Goal: Information Seeking & Learning: Learn about a topic

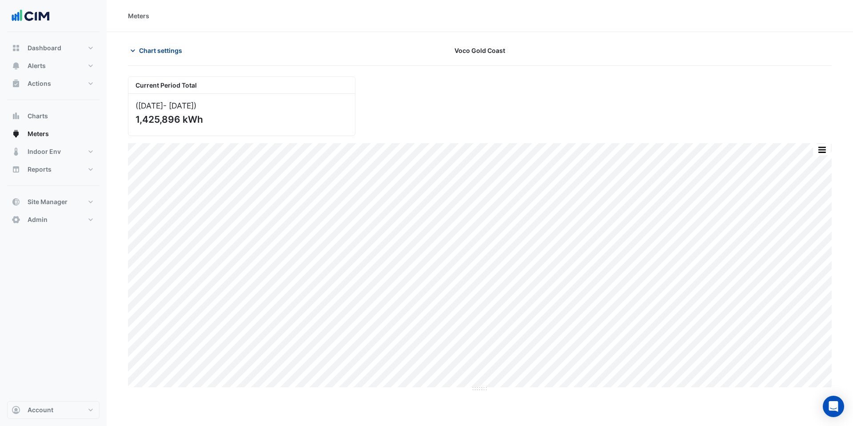
click at [152, 52] on span "Chart settings" at bounding box center [160, 50] width 43 height 9
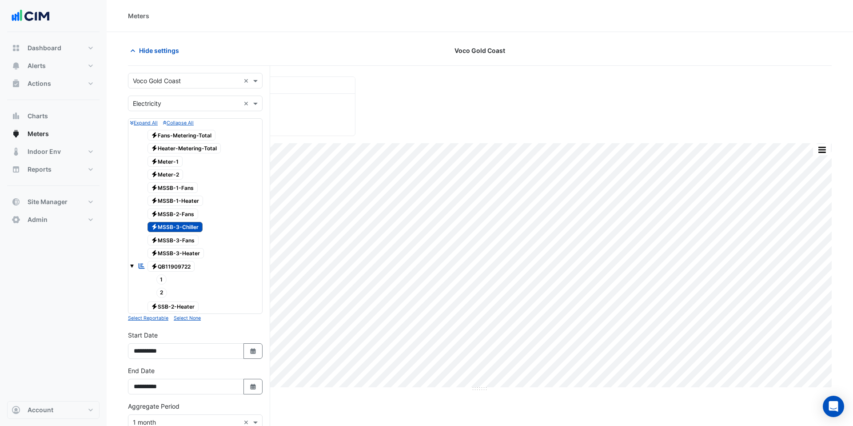
click at [361, 62] on div "Hide settings Voco Gold Coast" at bounding box center [480, 54] width 704 height 23
click at [169, 56] on button "Hide settings" at bounding box center [156, 51] width 57 height 16
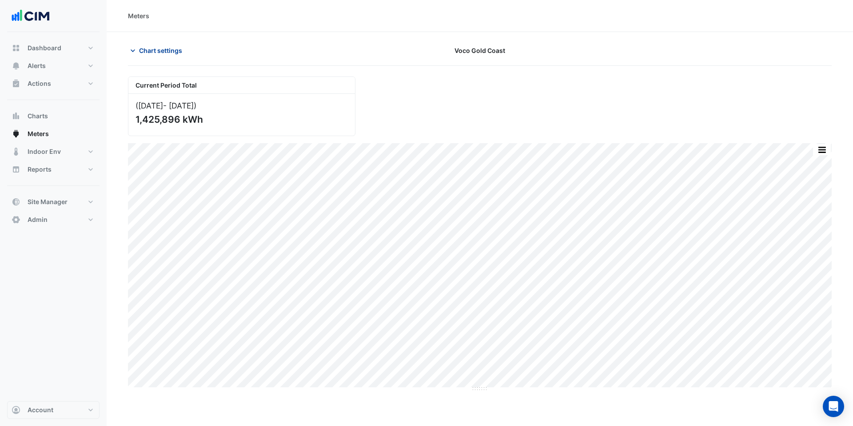
click at [176, 53] on span "Chart settings" at bounding box center [160, 50] width 43 height 9
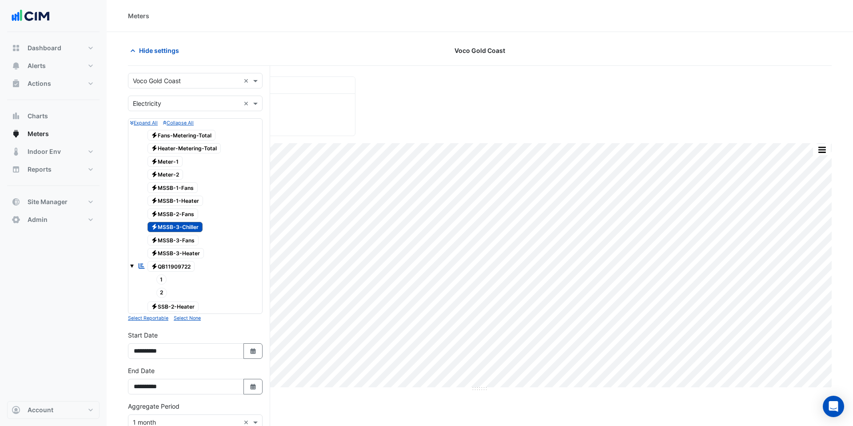
click at [195, 228] on span "Electricity MSSB-3-Chiller" at bounding box center [176, 227] width 56 height 11
click at [164, 293] on span "2" at bounding box center [161, 292] width 11 height 10
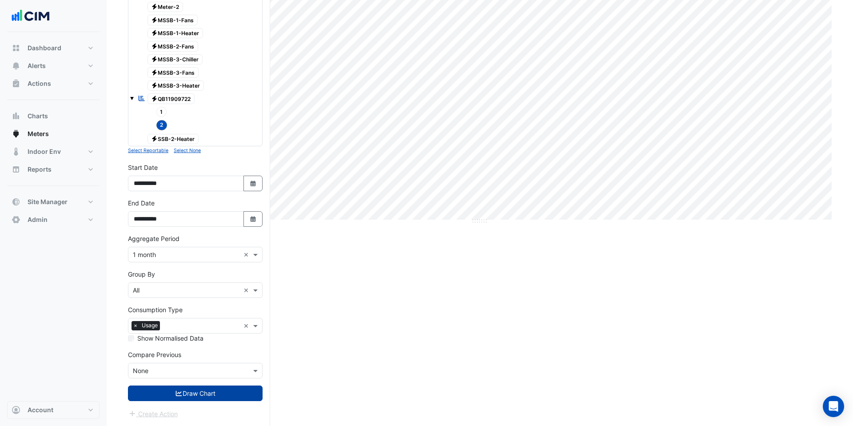
click at [195, 395] on button "Draw Chart" at bounding box center [195, 393] width 135 height 16
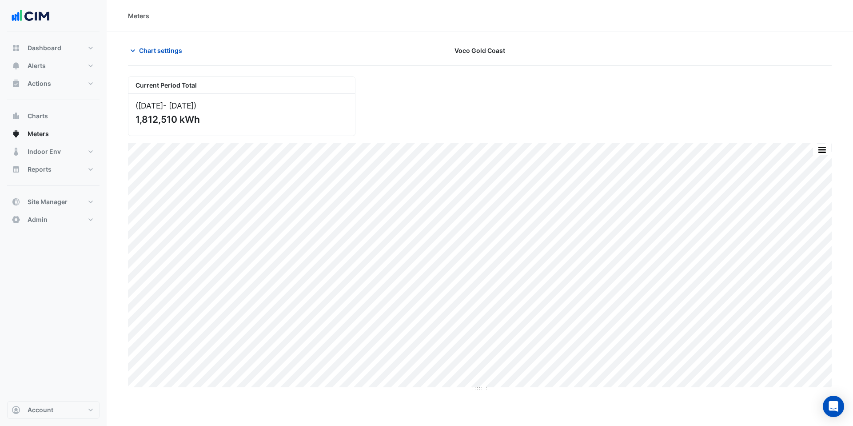
drag, startPoint x: 200, startPoint y: 117, endPoint x: 113, endPoint y: 118, distance: 86.6
click at [113, 118] on section "Chart settings Voco Gold Coast Current Period Total (Oct 24 - Sep 25 ) 1,812,51…" at bounding box center [480, 312] width 746 height 561
click at [136, 53] on icon "button" at bounding box center [132, 50] width 9 height 9
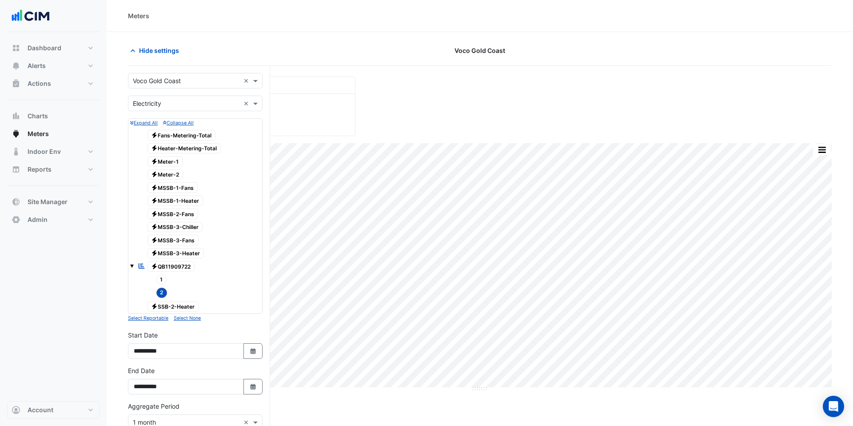
click at [162, 289] on span "2" at bounding box center [161, 292] width 11 height 10
click at [164, 265] on span "Electricity QB11909722" at bounding box center [172, 266] width 48 height 11
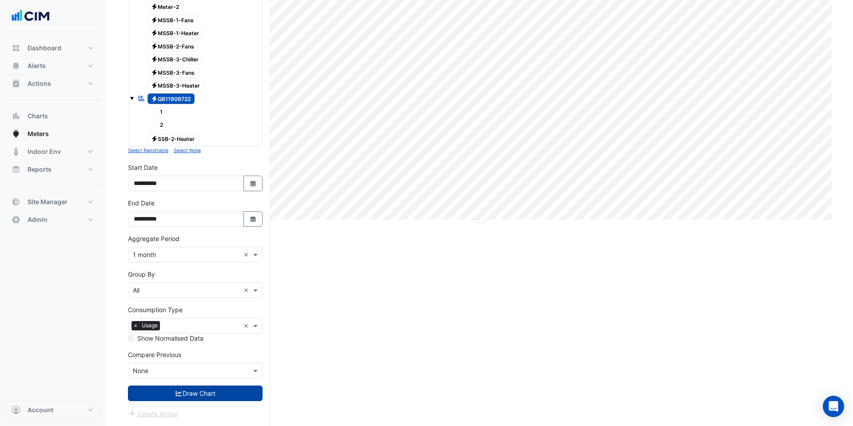
click at [190, 391] on button "Draw Chart" at bounding box center [195, 393] width 135 height 16
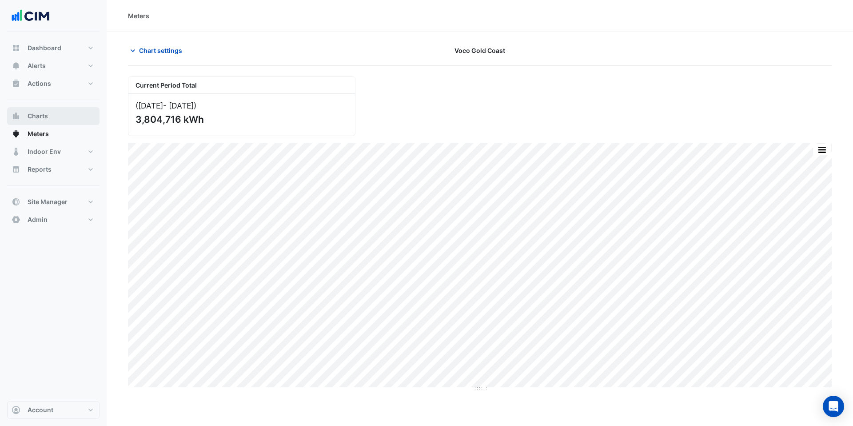
drag, startPoint x: 212, startPoint y: 118, endPoint x: 99, endPoint y: 120, distance: 113.8
click at [99, 120] on div "Meters Chart settings Voco Gold Coast Current Period Total (Oct 24 - Sep 25 ) 3…" at bounding box center [426, 296] width 853 height 593
click at [152, 54] on span "Chart settings" at bounding box center [160, 50] width 43 height 9
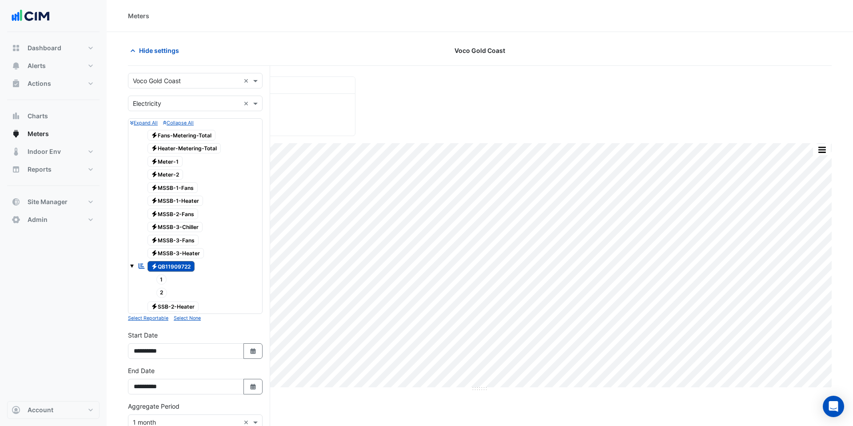
click at [196, 44] on div "Hide settings" at bounding box center [242, 51] width 238 height 16
click at [163, 47] on span "Hide settings" at bounding box center [159, 50] width 40 height 9
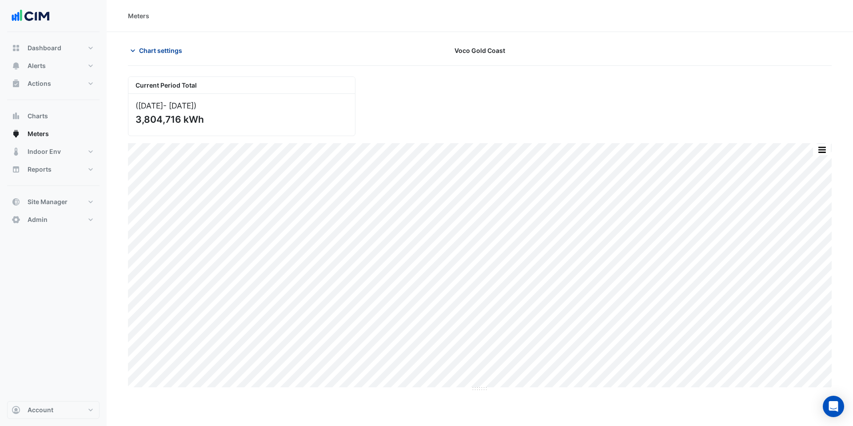
click at [158, 50] on span "Chart settings" at bounding box center [160, 50] width 43 height 9
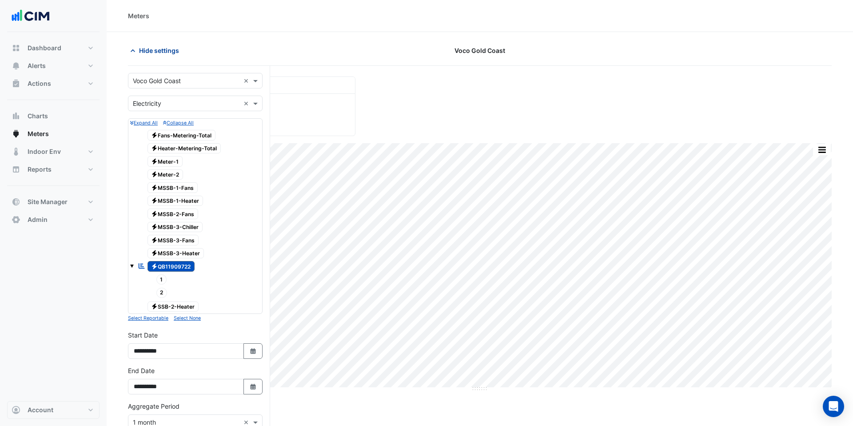
click at [170, 56] on button "Hide settings" at bounding box center [156, 51] width 57 height 16
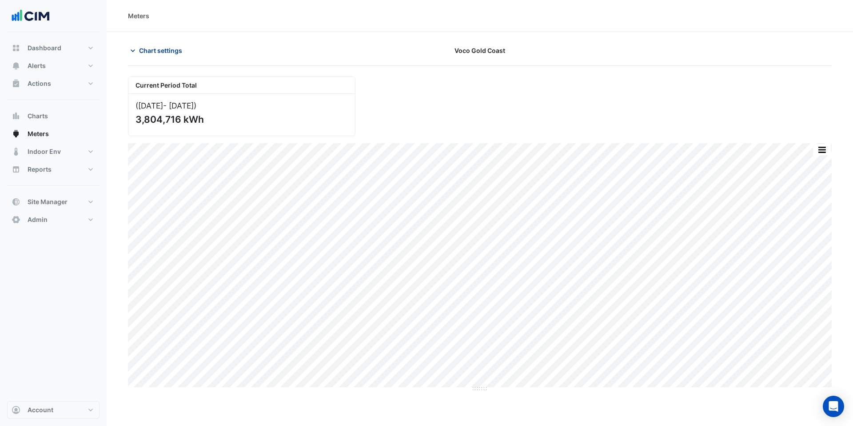
click at [158, 48] on span "Chart settings" at bounding box center [160, 50] width 43 height 9
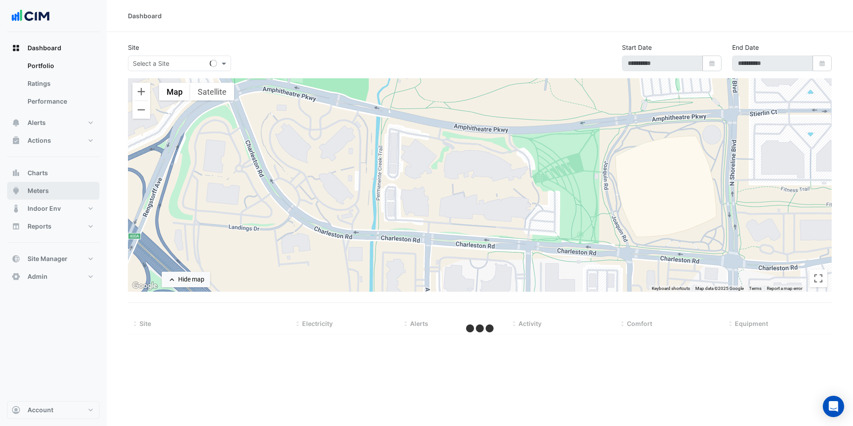
click at [78, 187] on button "Meters" at bounding box center [53, 191] width 92 height 18
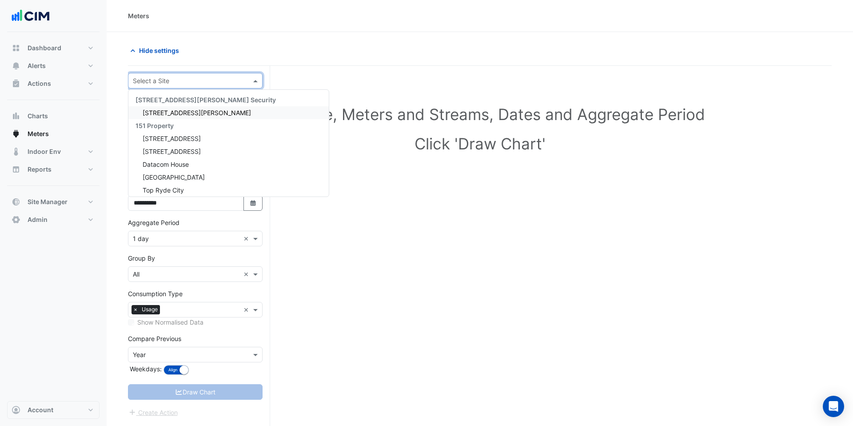
click at [189, 76] on input "text" at bounding box center [186, 80] width 107 height 9
type input "*****"
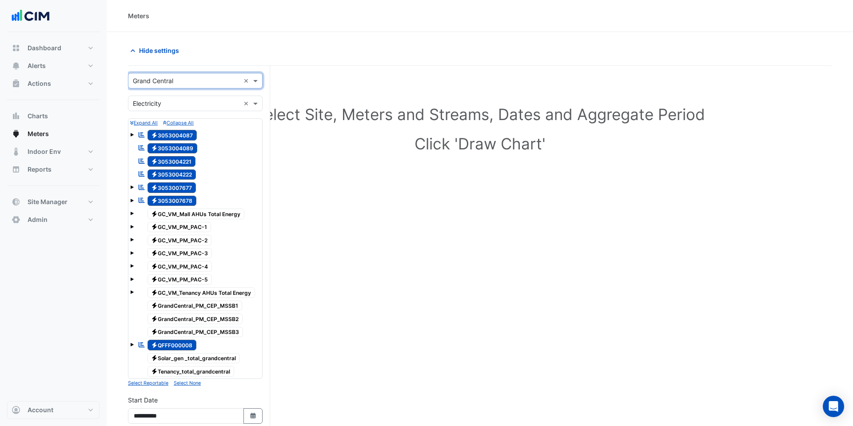
click at [171, 103] on input "text" at bounding box center [186, 103] width 107 height 9
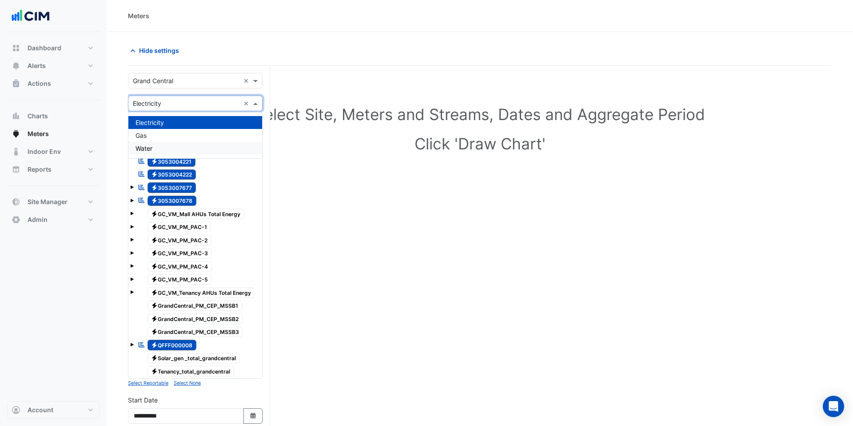
click at [164, 148] on div "Water" at bounding box center [195, 148] width 134 height 13
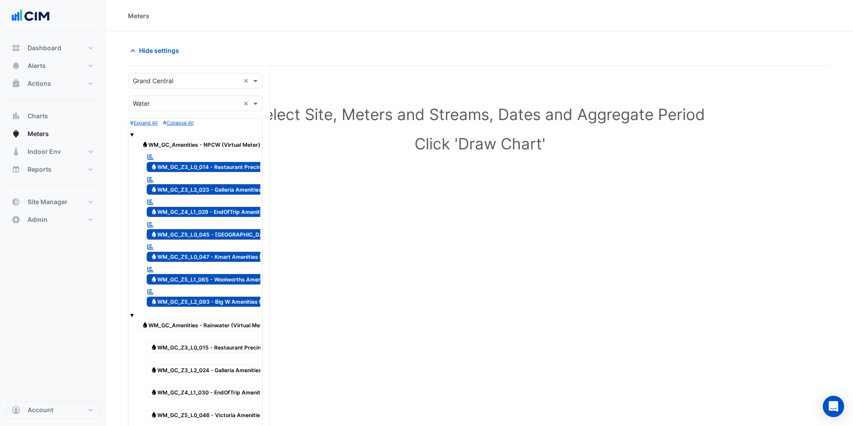
click at [211, 165] on span "Water WM_GC_Z3_L0_014 - Restaurant Precint Amenities NPCW" at bounding box center [230, 167] width 166 height 11
click at [211, 188] on span "Water WM_GC_Z3_L2_023 - Galleria Amenities NPCW" at bounding box center [215, 189] width 137 height 11
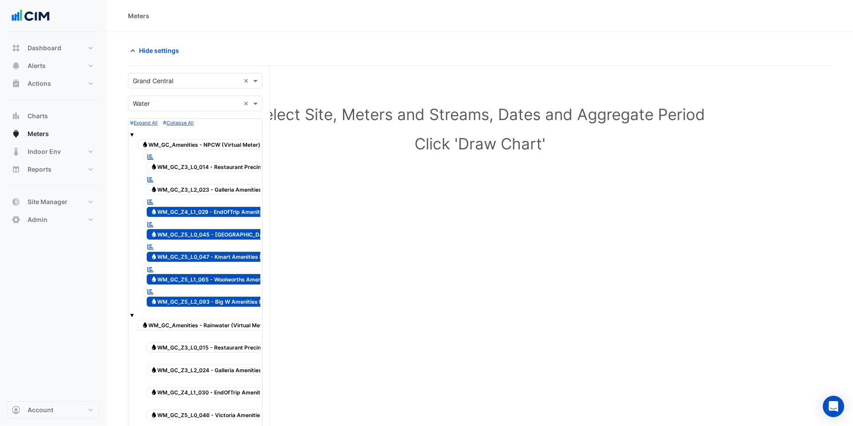
click at [211, 211] on span "Water WM_GC_Z4_L1_029 - EndOfTrip Amenities NPCW" at bounding box center [218, 212] width 143 height 11
click at [211, 233] on span "Water WM_GC_Z5_L0_045 - Victoria Street Amenities NPCW" at bounding box center [234, 234] width 175 height 11
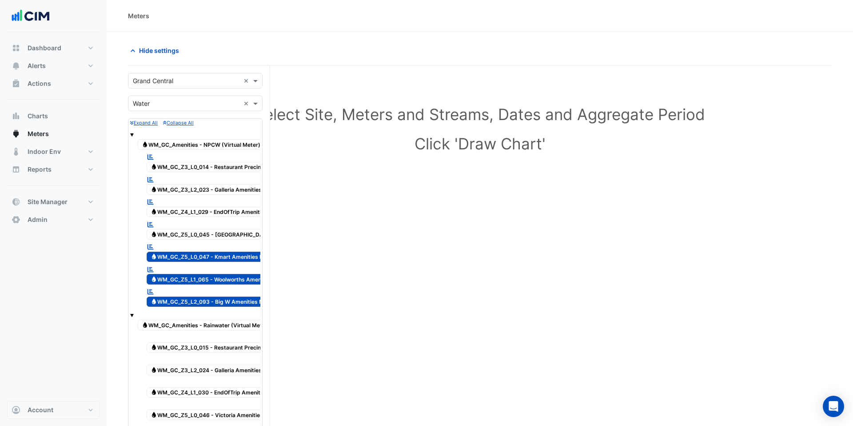
click at [211, 254] on span "Water WM_GC_Z5_L0_047 - Kmart Amenities NPCW" at bounding box center [214, 256] width 134 height 11
click at [211, 280] on span "Water WM_GC_Z5_L1_065 - Woolworths Amenities NPCW" at bounding box center [221, 279] width 148 height 11
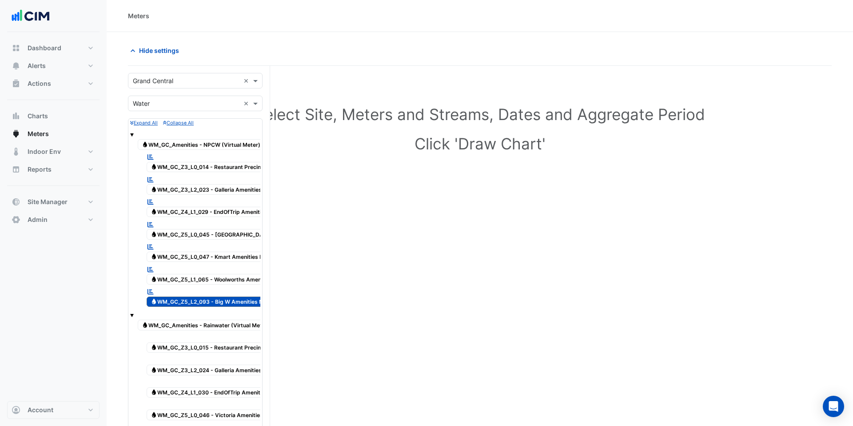
click at [215, 303] on span "Water WM_GC_Z5_L2_093 - Big W Amenities NPCW" at bounding box center [213, 301] width 133 height 11
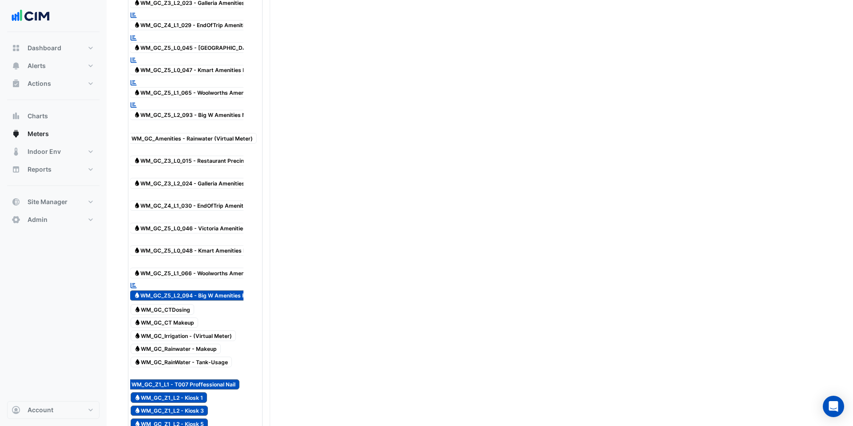
scroll to position [188, 0]
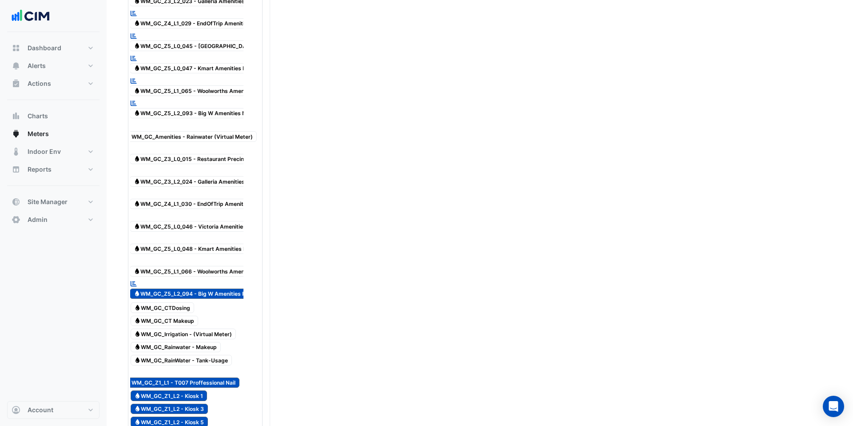
click at [214, 294] on span "Water WM_GC_Z5_L2_094 - Big W Amenities Rainwater" at bounding box center [201, 293] width 143 height 11
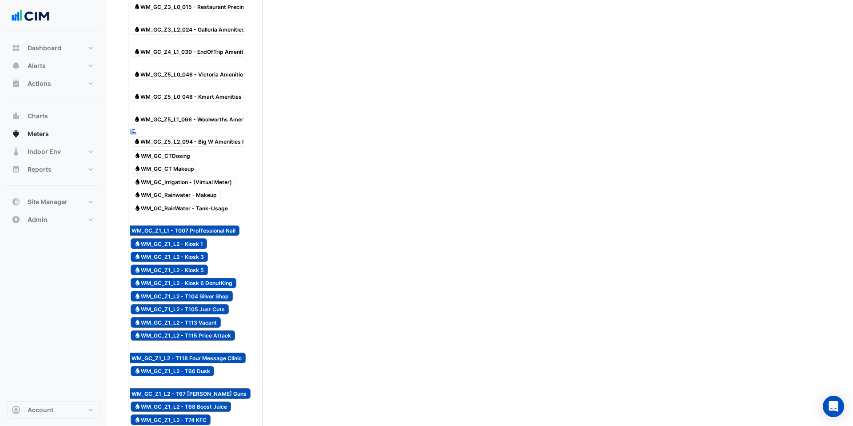
scroll to position [342, 0]
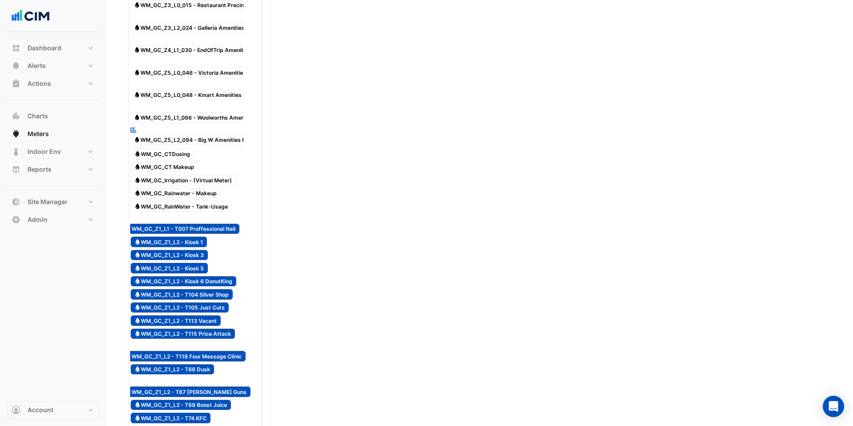
click at [194, 241] on span "Water WM_GC_Z1_L2 - Kiosk 1" at bounding box center [169, 241] width 77 height 11
click at [193, 257] on span "Water WM_GC_Z1_L2 - Kiosk 3" at bounding box center [170, 255] width 78 height 11
click at [193, 268] on span "Water WM_GC_Z1_L2 - Kiosk 5" at bounding box center [170, 268] width 78 height 11
click at [193, 282] on span "Water WM_GC_Z1_L2 - Kiosk 6 DonutKing" at bounding box center [184, 281] width 106 height 11
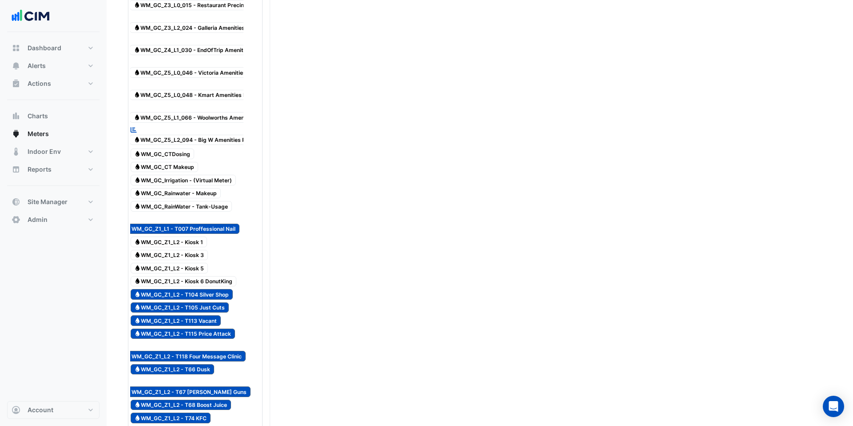
click at [193, 295] on span "Water WM_GC_Z1_L2 - T104 Silver Shop" at bounding box center [182, 294] width 103 height 11
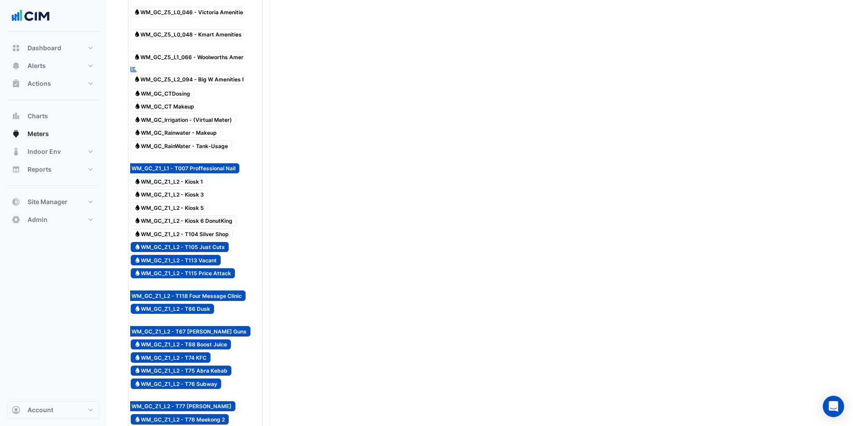
scroll to position [489, 0]
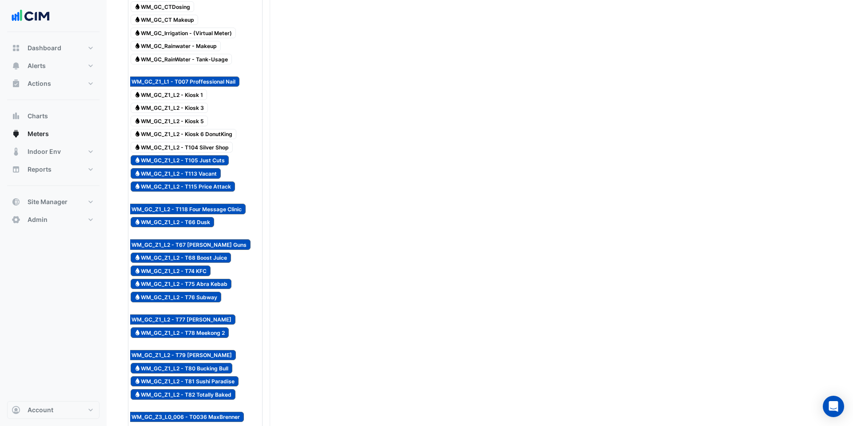
click at [177, 84] on span "Water WM_GC_Z1_L1 - T007 Proffessional Nail" at bounding box center [180, 81] width 119 height 11
click at [174, 162] on span "Water WM_GC_Z1_L2 - T105 Just Cuts" at bounding box center [180, 160] width 99 height 11
click at [174, 174] on span "Water WM_GC_Z1_L2 - T113 Vacant" at bounding box center [176, 173] width 91 height 11
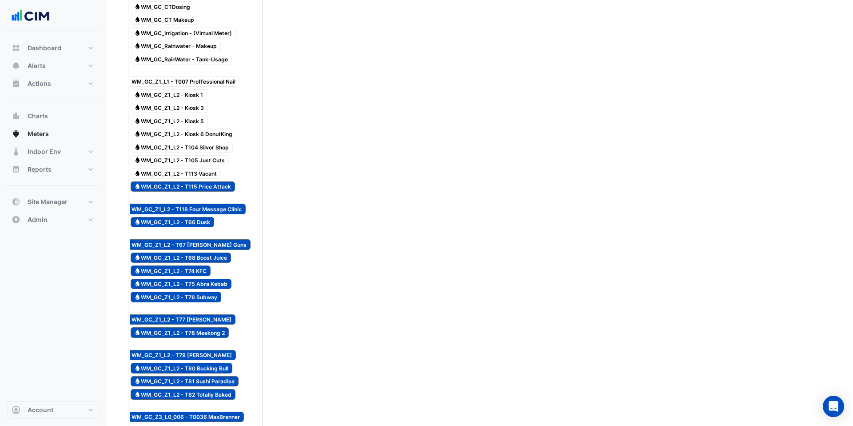
click at [175, 188] on span "Water WM_GC_Z1_L2 - T115 Price Attack" at bounding box center [183, 186] width 105 height 11
click at [168, 214] on div "Reportable Water WM_GC_Z1_L2 - T118 Four Message Clinic" at bounding box center [183, 204] width 129 height 22
click at [168, 224] on span "Water WM_GC_Z1_L2 - T66 Dusk" at bounding box center [173, 222] width 84 height 11
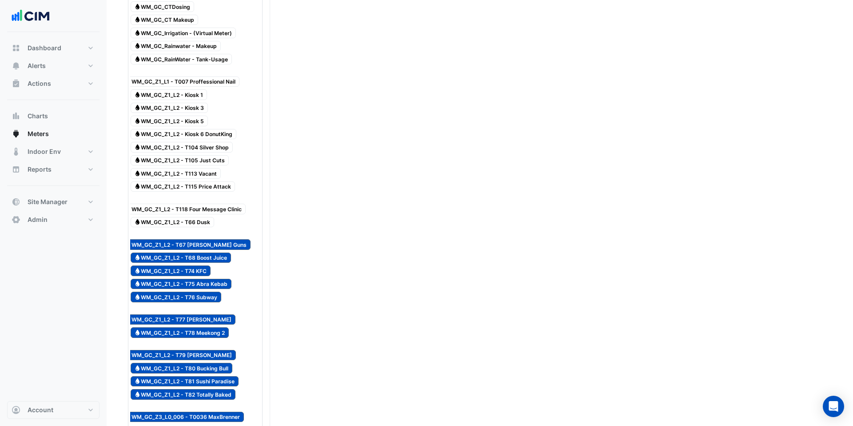
click at [168, 239] on span "Water WM_GC_Z1_L2 - T67 Tommy Guns" at bounding box center [186, 244] width 130 height 11
click at [168, 252] on span "Water WM_GC_Z1_L2 - T68 Boost Juice" at bounding box center [181, 257] width 101 height 11
click at [168, 265] on span "Water WM_GC_Z1_L2 - T74 KFC" at bounding box center [171, 270] width 80 height 11
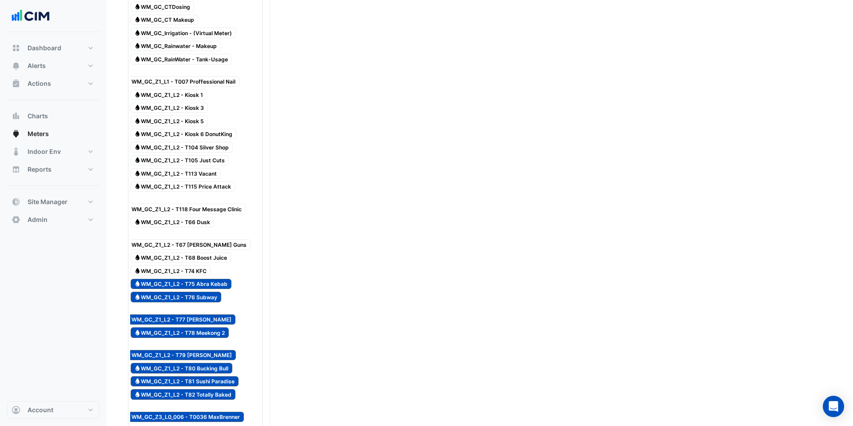
click at [169, 279] on span "Water WM_GC_Z1_L2 - T75 Abra Kebab" at bounding box center [181, 284] width 101 height 11
click at [169, 291] on span "Water WM_GC_Z1_L2 - T76 Subway" at bounding box center [176, 296] width 91 height 11
click at [171, 306] on div "Reportable Water WM_GC_Z1_L2 - T77 Mcdonald's" at bounding box center [181, 315] width 125 height 22
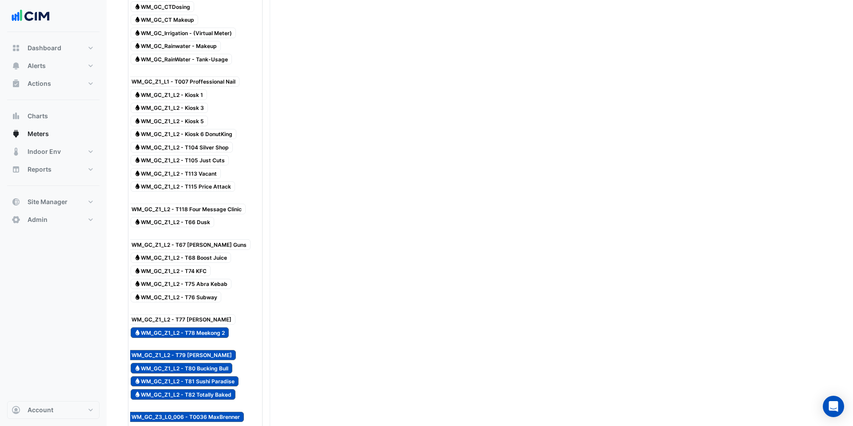
click at [171, 339] on div "Reportable Water WM_GC_Z1_L2 - T79 Koon Hong" at bounding box center [181, 350] width 125 height 22
click at [171, 350] on span "Water WM_GC_Z1_L2 - T79 Koon Hong" at bounding box center [178, 355] width 115 height 11
click at [171, 363] on span "Water WM_GC_Z1_L2 - T80 Bucking Bull" at bounding box center [182, 368] width 102 height 11
click at [172, 350] on span "Water WM_GC_Z1_L2 - T79 Koon Hong" at bounding box center [178, 355] width 115 height 11
click at [172, 327] on span "Water WM_GC_Z1_L2 - T78 Meekong 2" at bounding box center [180, 332] width 99 height 11
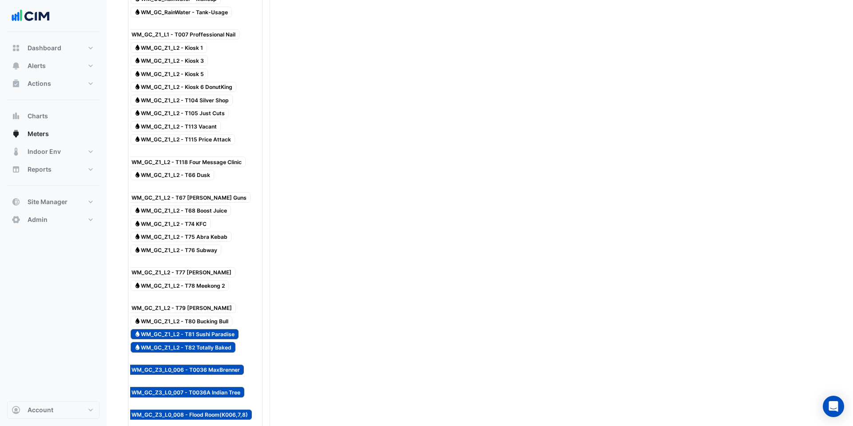
scroll to position [614, 0]
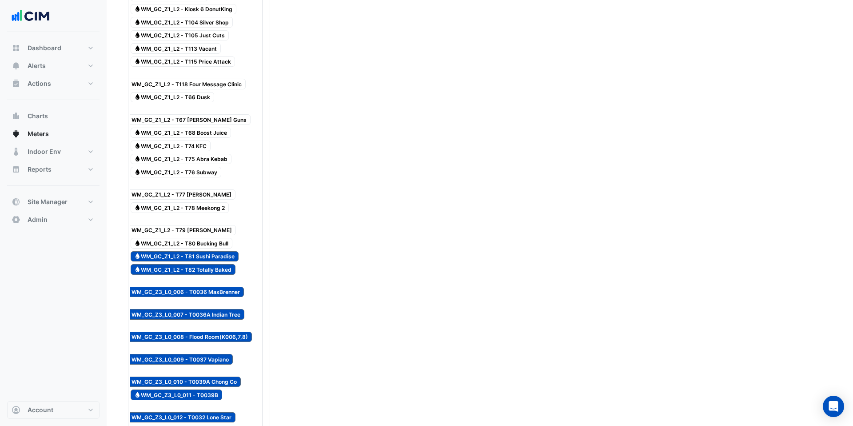
click at [182, 251] on span "Water WM_GC_Z1_L2 - T81 Sushi Paradise" at bounding box center [185, 256] width 108 height 11
click at [182, 264] on span "Water WM_GC_Z1_L2 - T82 Totally Baked" at bounding box center [183, 269] width 105 height 11
click at [183, 287] on span "Water WM_GC_Z3_L0_006 - T0036 MaxBrenner" at bounding box center [182, 292] width 123 height 11
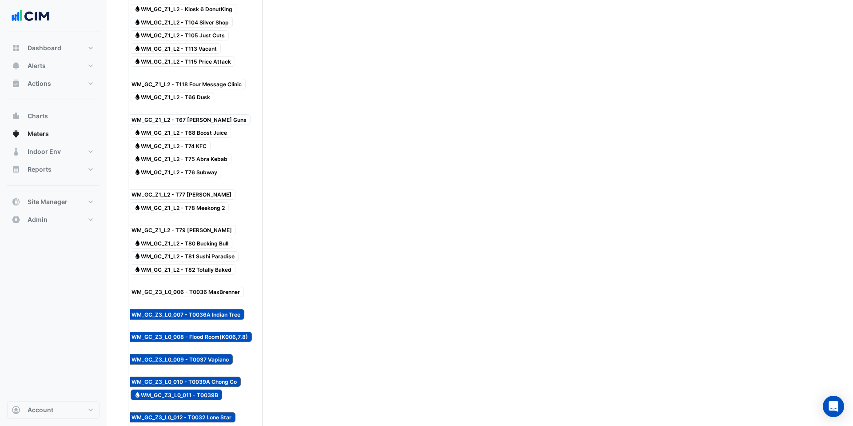
click at [184, 309] on span "Water WM_GC_Z3_L0_007 - T0036A Indian Tree" at bounding box center [183, 314] width 124 height 11
click at [184, 331] on span "Water WM_GC_Z3_L0_008 - Flood Room(K006,7,8)" at bounding box center [186, 336] width 131 height 11
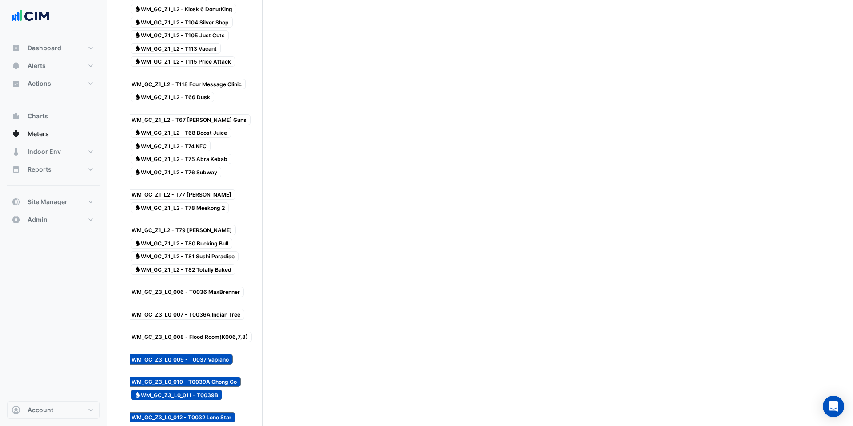
click at [184, 354] on span "Water WM_GC_Z3_L0_009 - T0037 Vapiano" at bounding box center [177, 359] width 112 height 11
click at [184, 376] on span "Water WM_GC_Z3_L0_010 - T0039A Chong Co" at bounding box center [181, 381] width 120 height 11
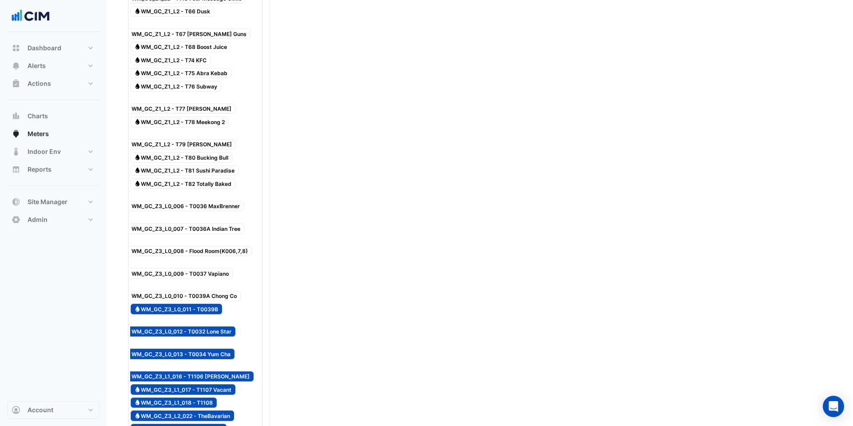
scroll to position [702, 0]
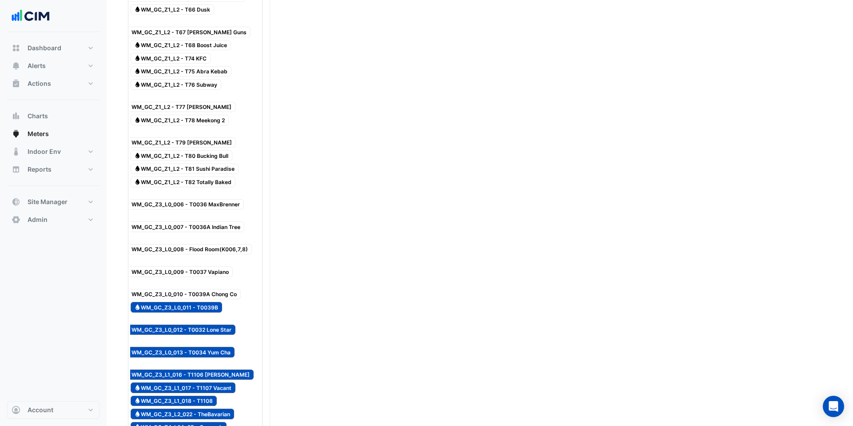
click at [188, 302] on span "Water WM_GC_Z3_L0_011 - T0039B" at bounding box center [177, 307] width 92 height 11
click at [188, 324] on span "Water WM_GC_Z3_L0_012 - T0032 Lone Star" at bounding box center [178, 329] width 115 height 11
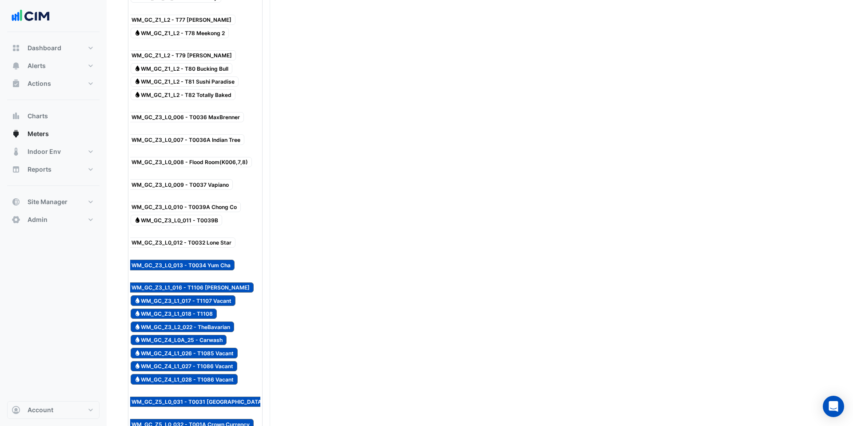
scroll to position [789, 0]
click at [177, 372] on div "Reportable Water WM_GC_Z4_L1_028 - T1086 Vacant" at bounding box center [179, 378] width 121 height 12
click at [177, 373] on span "Water WM_GC_Z4_L1_028 - T1086 Vacant" at bounding box center [185, 378] width 108 height 11
click at [177, 347] on span "Water WM_GC_Z4_L1_026 - T1085 Vacant" at bounding box center [185, 352] width 108 height 11
click at [177, 334] on span "Water WM_GC_Z4_L0A_25 - Carwash" at bounding box center [179, 339] width 96 height 11
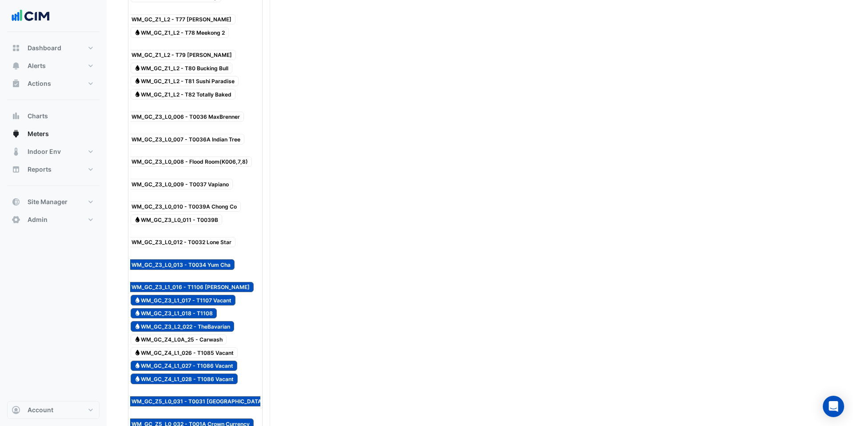
click at [177, 321] on span "Water WM_GC_Z3_L2_022 - TheBavarian" at bounding box center [183, 326] width 104 height 11
click at [176, 308] on span "Water WM_GC_Z3_L1_018 - T1108" at bounding box center [174, 313] width 87 height 11
click at [176, 295] on span "Water WM_GC_Z3_L1_017 - T1107 Vacant" at bounding box center [183, 300] width 105 height 11
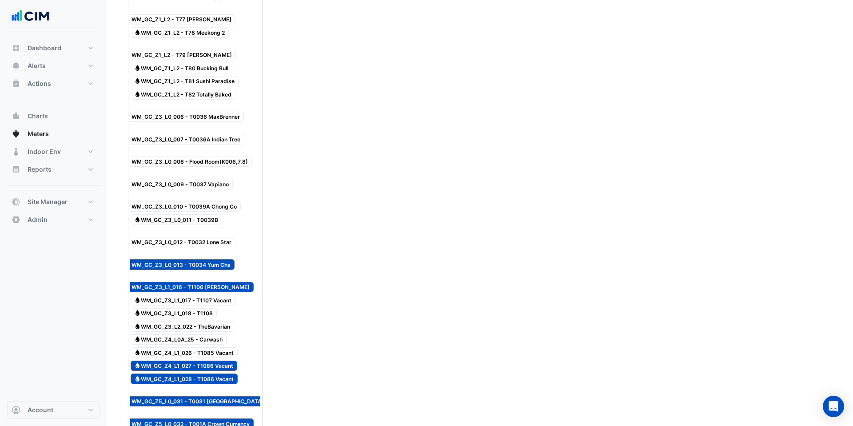
click at [176, 282] on span "Water WM_GC_Z3_L1_016 - T1106 Rozzi's" at bounding box center [187, 287] width 133 height 11
click at [182, 259] on span "Water WM_GC_Z3_L0_013 - T0034 Yum Cha" at bounding box center [178, 264] width 114 height 11
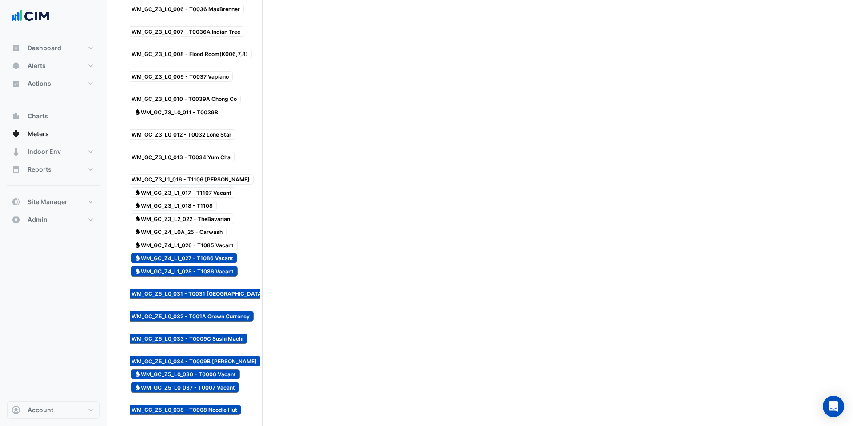
scroll to position [899, 0]
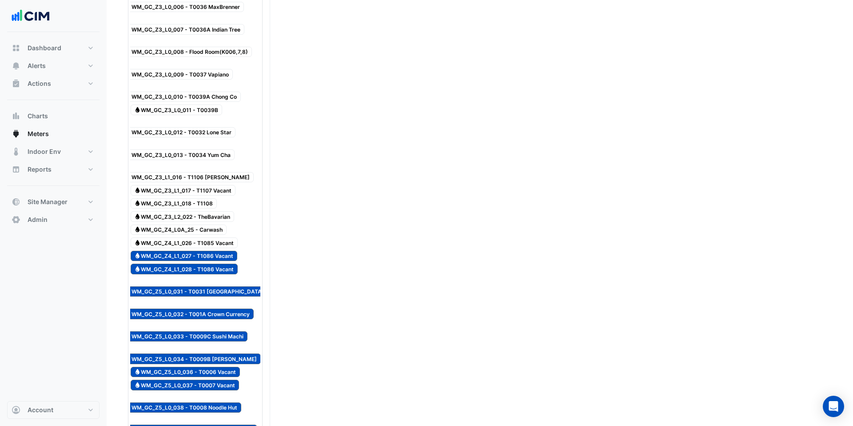
click at [199, 251] on span "Water WM_GC_Z4_L1_027 - T1086 Vacant" at bounding box center [184, 256] width 107 height 11
click at [199, 263] on span "Water WM_GC_Z4_L1_028 - T1086 Vacant" at bounding box center [185, 268] width 108 height 11
click at [198, 286] on span "Water WM_GC_Z5_L0_031 - T0031 Jamaica Blue" at bounding box center [200, 291] width 159 height 11
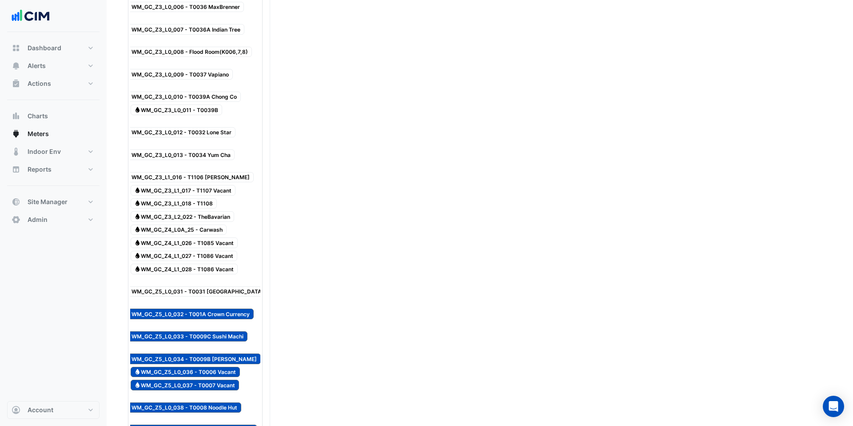
click at [198, 308] on span "Water WM_GC_Z5_L0_032 - T001A Crown Currency" at bounding box center [187, 313] width 133 height 11
click at [198, 321] on div "Reportable Water WM_GC_Z5_L0_033 - T0009C Sushi Machi" at bounding box center [184, 332] width 131 height 22
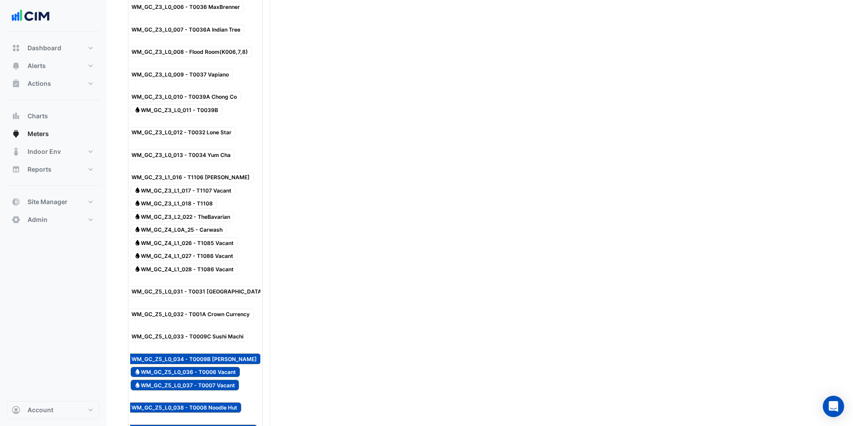
click at [197, 353] on span "Water WM_GC_Z5_L0_034 - T0009B Schnitz" at bounding box center [191, 358] width 140 height 11
click at [197, 367] on span "Water WM_GC_Z5_L0_036 - T0006 Vacant" at bounding box center [186, 372] width 110 height 11
click at [197, 379] on span "Water WM_GC_Z5_L0_037 - T0007 Vacant" at bounding box center [185, 384] width 109 height 11
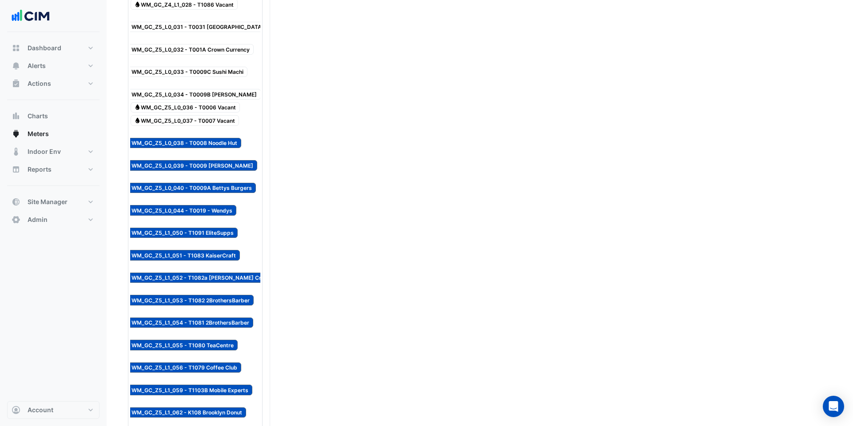
scroll to position [1164, 0]
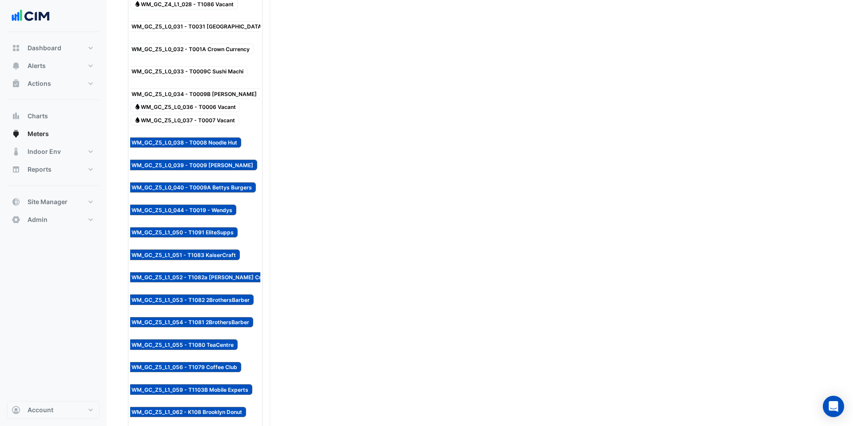
click at [200, 294] on span "Water WM_GC_Z5_L1_053 - T1082 2BrothersBarber" at bounding box center [187, 299] width 133 height 11
click at [196, 272] on span "Water WM_GC_Z5_L1_052 - T1082a Kaiser Craft" at bounding box center [197, 277] width 152 height 11
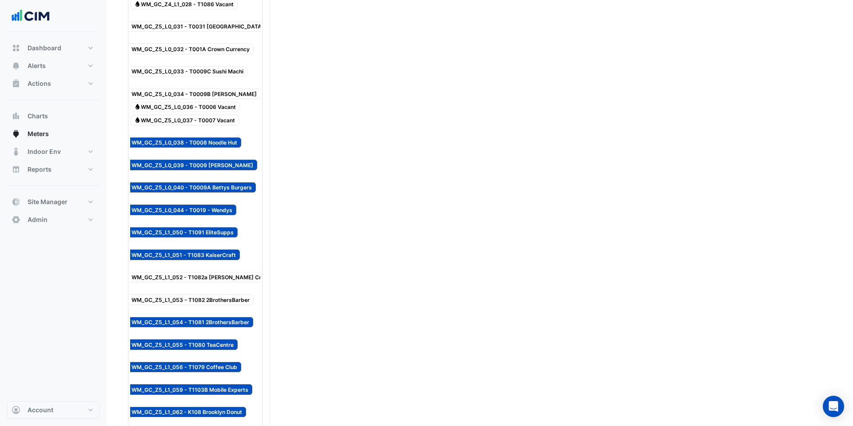
click at [196, 249] on span "Water WM_GC_Z5_L1_051 - T1083 KaiserCraft" at bounding box center [180, 254] width 119 height 11
click at [196, 227] on span "Water WM_GC_Z5_L1_050 - T1091 EliteSupps" at bounding box center [179, 232] width 117 height 11
click at [196, 204] on span "Water WM_GC_Z5_L0_044 - T0019 - Wendys" at bounding box center [179, 209] width 116 height 11
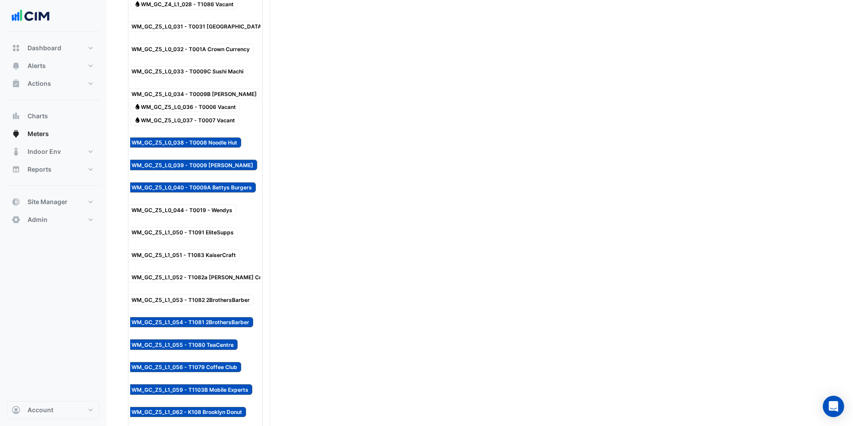
click at [204, 182] on span "Water WM_GC_Z5_L0_040 - T0009A Bettys Burgers" at bounding box center [188, 187] width 135 height 11
click at [204, 159] on span "Water WM_GC_Z5_L0_039 - T0009 Guzman Y Gomez" at bounding box center [189, 164] width 136 height 11
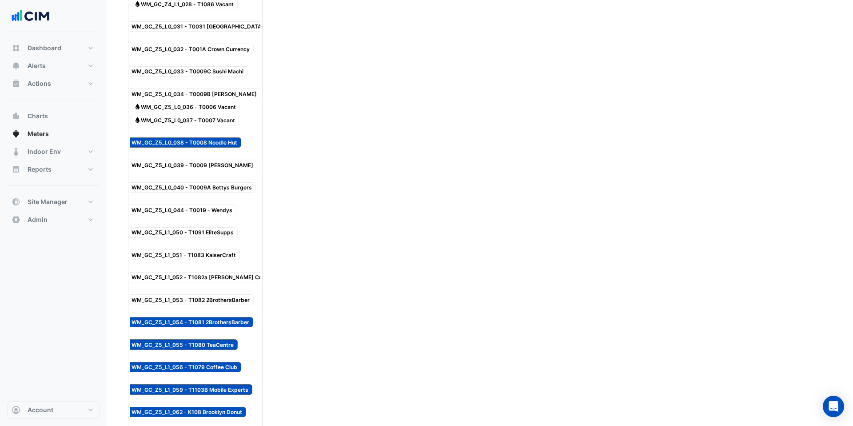
click at [204, 137] on span "Water WM_GC_Z5_L0_038 - T0008 Noodle Hut" at bounding box center [181, 142] width 120 height 11
click at [199, 339] on span "Water WM_GC_Z5_L1_055 - T1080 TeaCentre" at bounding box center [179, 344] width 117 height 11
click at [200, 351] on div "Reportable Water WM_GC_Z5_L1_056 - T1079 Coffee Club" at bounding box center [181, 362] width 125 height 22
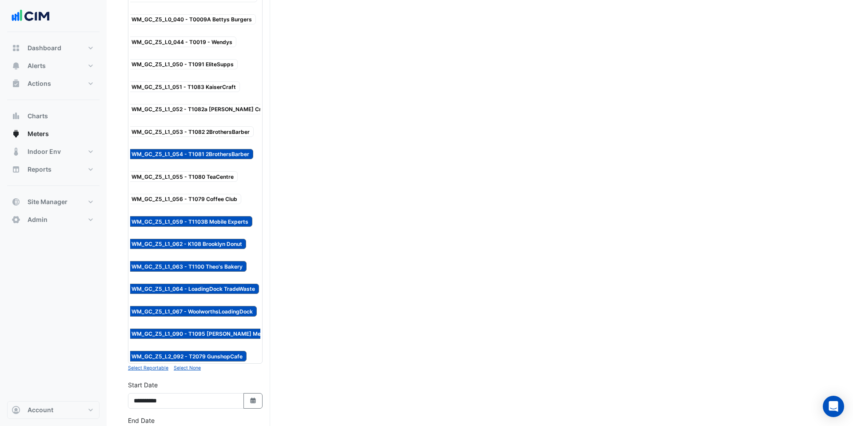
scroll to position [1334, 0]
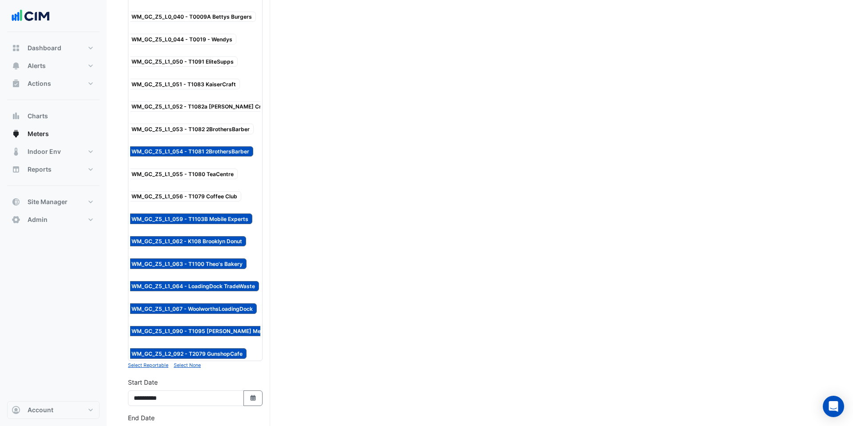
click at [201, 338] on div "Reportable Water WM_GC_Z5_L2_092 - T2079 GunshopCafe" at bounding box center [184, 349] width 130 height 22
click at [200, 326] on span "Water WM_GC_Z5_L1_090 - T1095 Andrews Meats" at bounding box center [197, 331] width 152 height 11
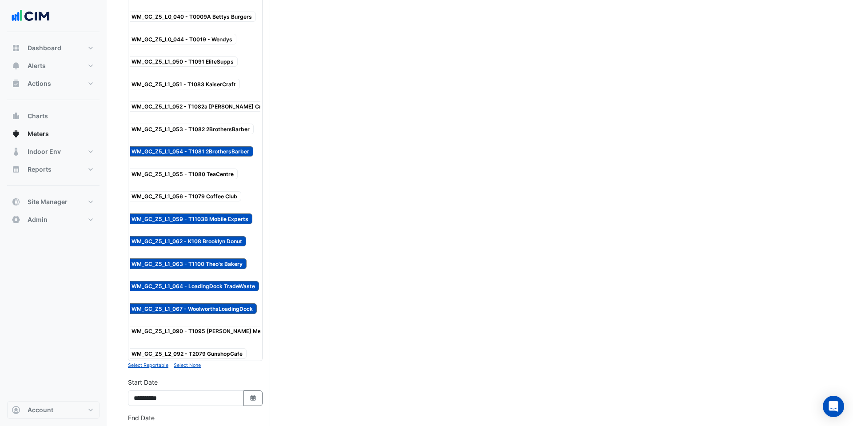
click at [200, 303] on span "Water WM_GC_Z5_L1_067 - WoolworthsLoadingDock" at bounding box center [189, 308] width 136 height 11
click at [201, 271] on div "Reportable Water WM_GC_Z5_L1_064 - LoadingDock TradeWaste" at bounding box center [190, 282] width 143 height 22
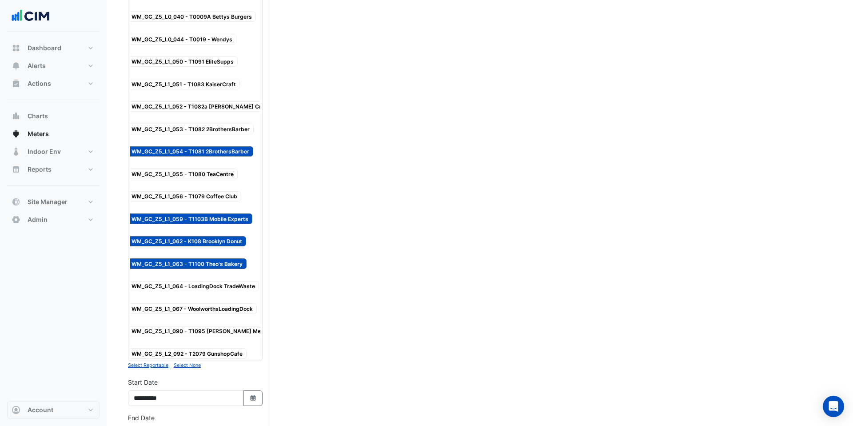
click at [201, 258] on span "Water WM_GC_Z5_L1_063 - T1100 Theo's Bakery" at bounding box center [184, 263] width 126 height 11
click at [204, 236] on span "Water WM_GC_Z5_L1_062 - K108 Brooklyn Donut" at bounding box center [183, 241] width 125 height 11
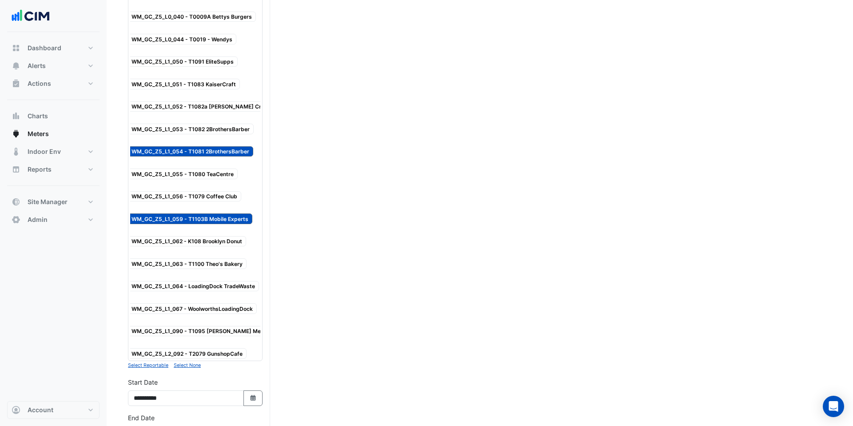
click at [204, 213] on span "Water WM_GC_Z5_L1_059 - T1103B Mobile Experts" at bounding box center [187, 218] width 132 height 11
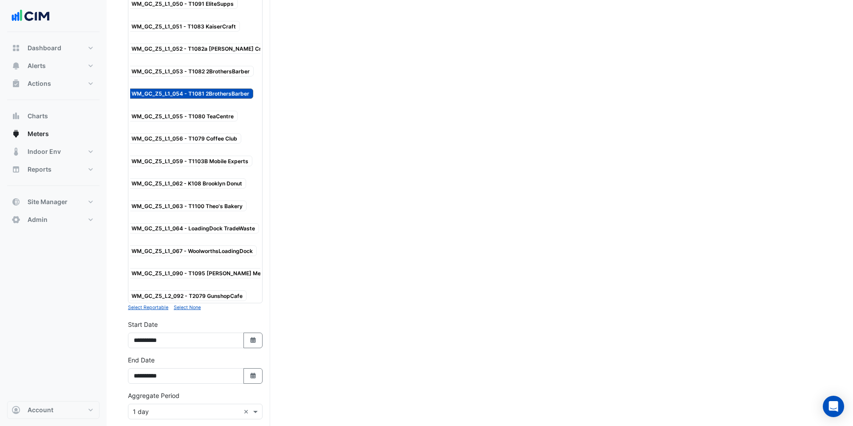
scroll to position [1393, 0]
click at [254, 336] on icon "button" at bounding box center [252, 339] width 5 height 6
select select "*"
select select "****"
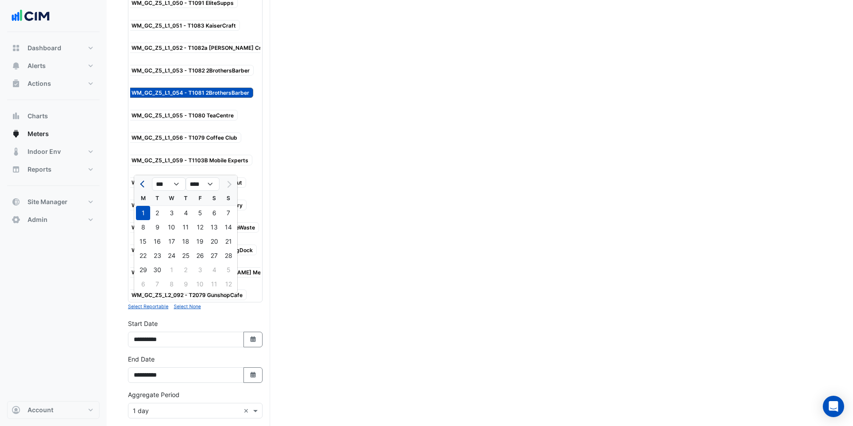
click at [144, 181] on span "Previous month" at bounding box center [143, 184] width 7 height 7
select select "*"
click at [157, 214] on div "1" at bounding box center [157, 213] width 14 height 14
type input "**********"
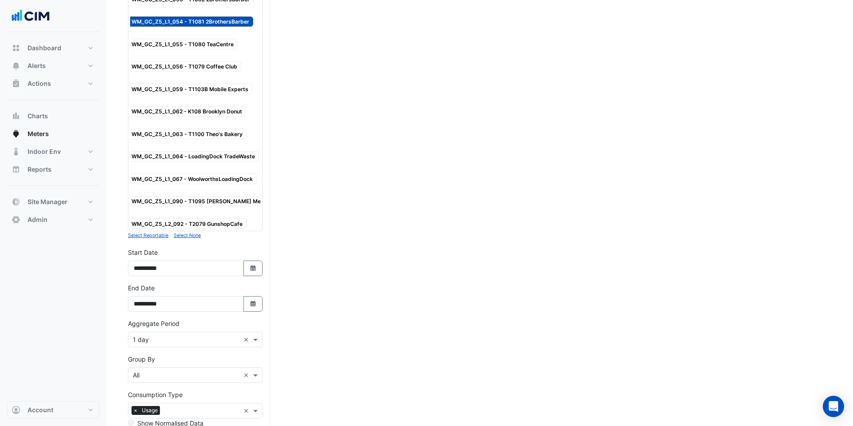
scroll to position [1488, 0]
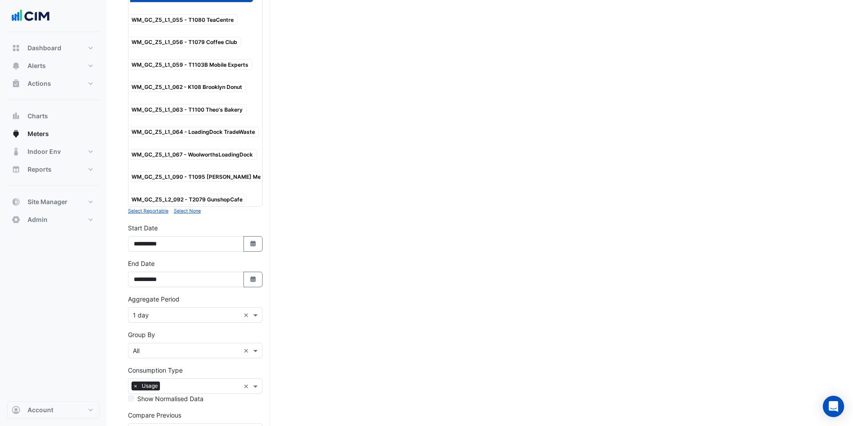
click at [160, 311] on input "text" at bounding box center [186, 315] width 107 height 9
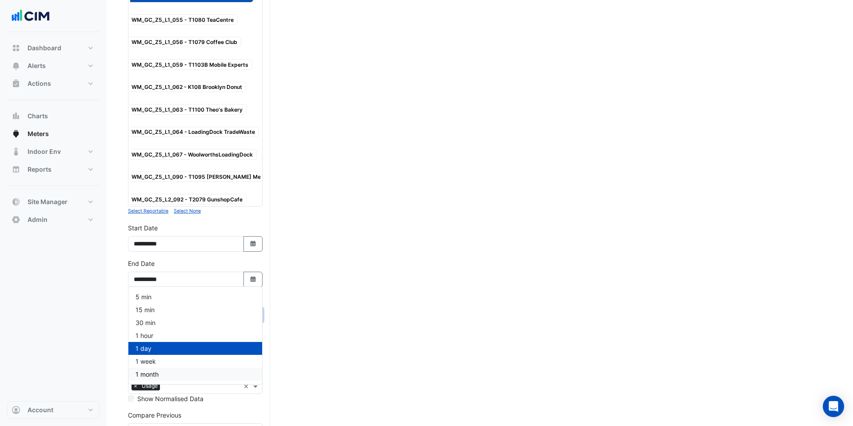
click at [159, 373] on span "1 month" at bounding box center [147, 374] width 23 height 8
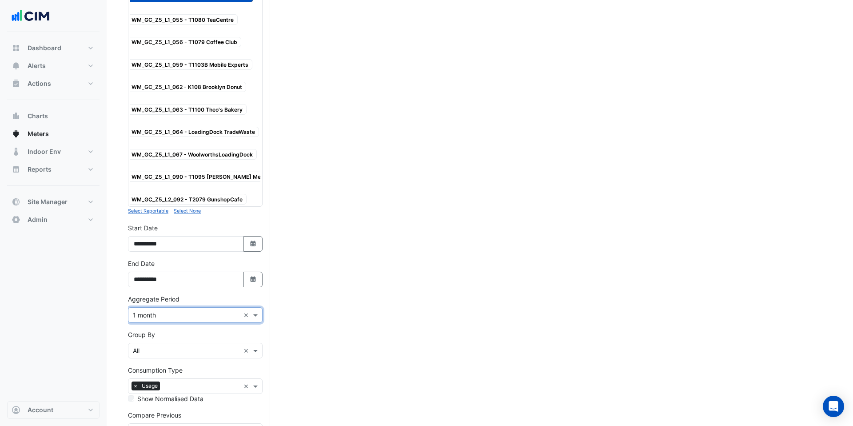
click at [170, 423] on div "× Year" at bounding box center [195, 431] width 135 height 16
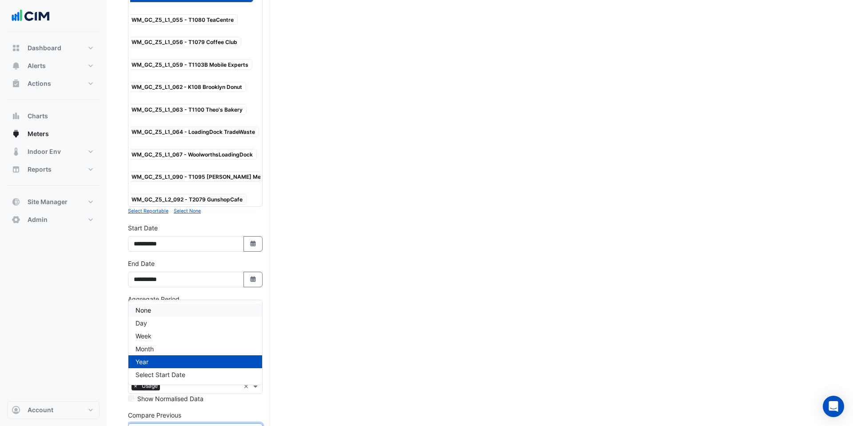
click at [165, 309] on div "None" at bounding box center [195, 309] width 134 height 13
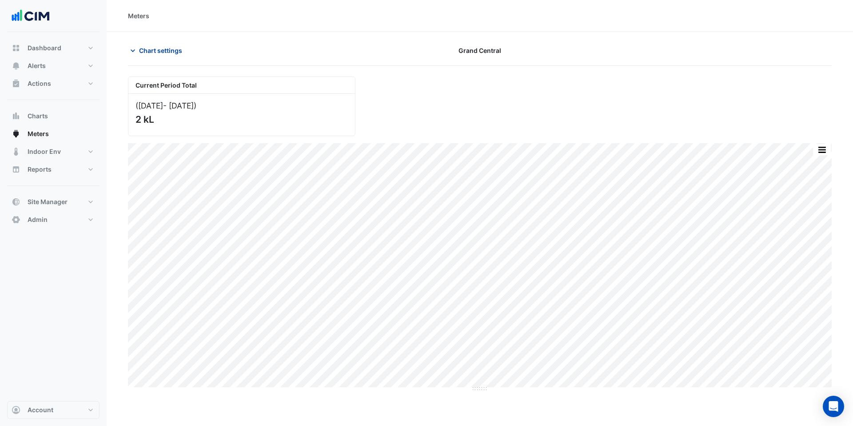
click at [169, 49] on span "Chart settings" at bounding box center [160, 50] width 43 height 9
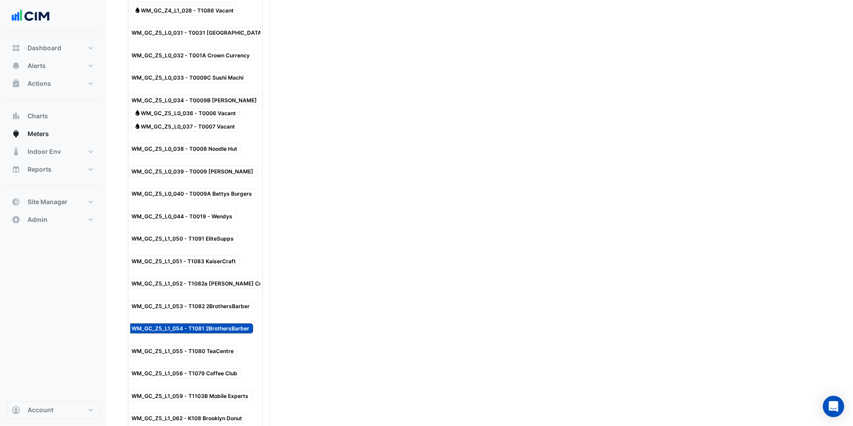
scroll to position [1511, 0]
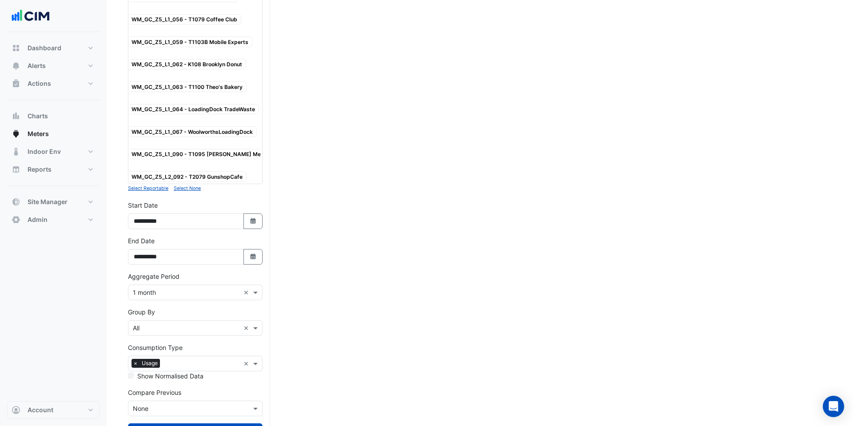
click at [202, 371] on label "Show Normalised Data" at bounding box center [170, 375] width 66 height 9
click at [202, 359] on input "text" at bounding box center [201, 363] width 76 height 9
click at [186, 357] on div "Cost" at bounding box center [195, 357] width 134 height 13
click at [190, 423] on button "Draw Chart" at bounding box center [195, 431] width 135 height 16
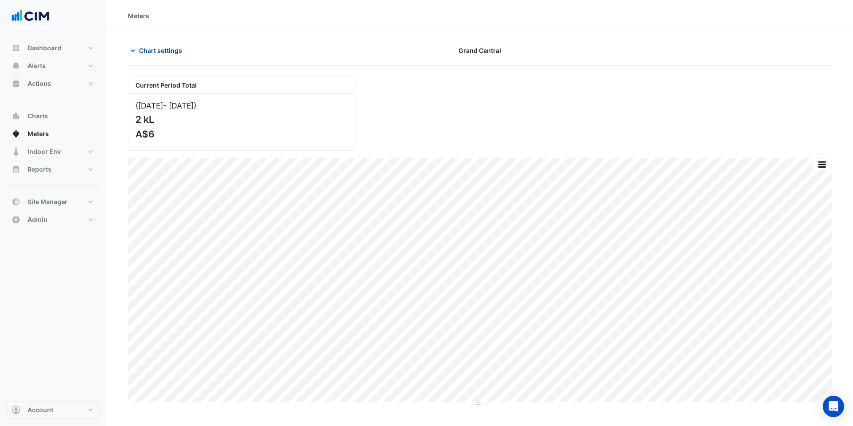
click at [150, 56] on button "Chart settings" at bounding box center [158, 51] width 60 height 16
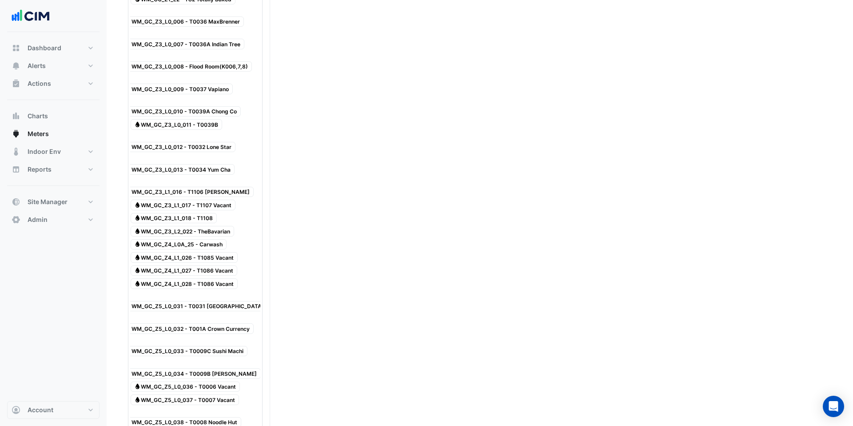
scroll to position [933, 0]
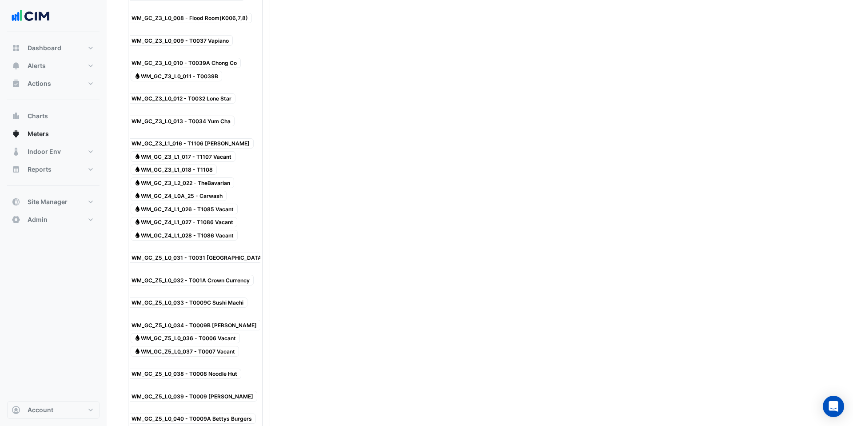
click at [214, 58] on span "Water WM_GC_Z3_L0_010 - T0039A Chong Co" at bounding box center [181, 63] width 120 height 11
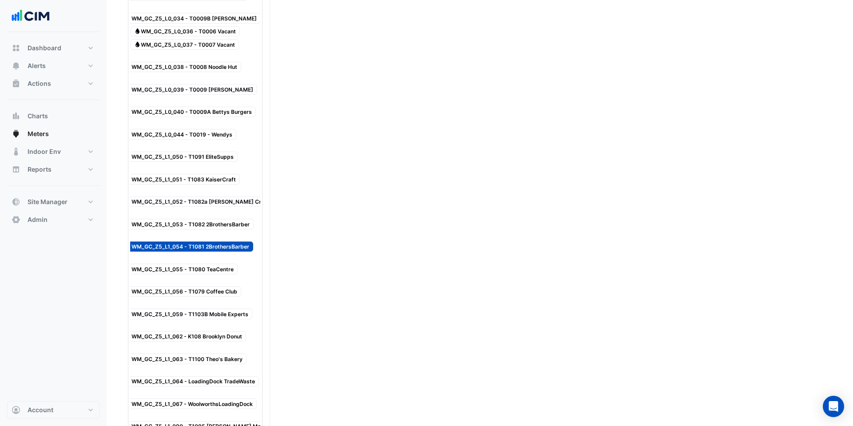
scroll to position [1107, 0]
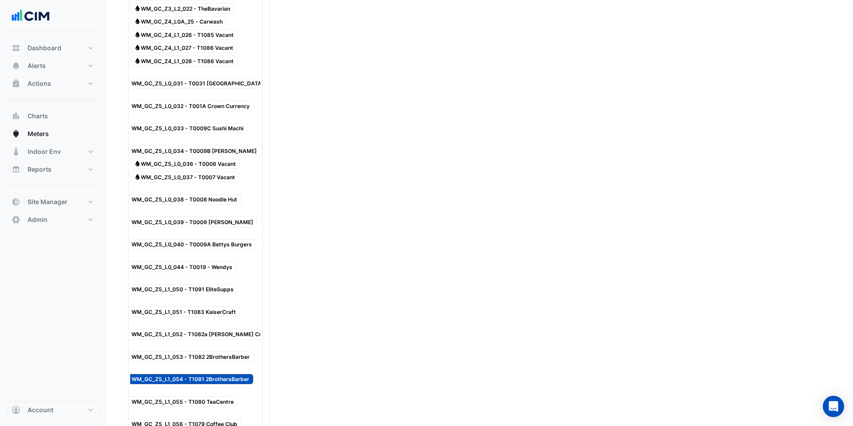
click at [231, 374] on span "Water WM_GC_Z5_L1_054 - T1081 2BrothersBarber" at bounding box center [187, 379] width 132 height 11
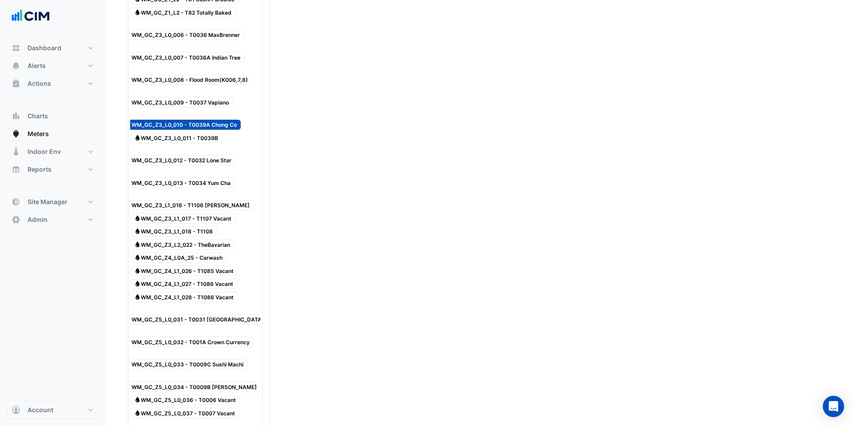
scroll to position [821, 0]
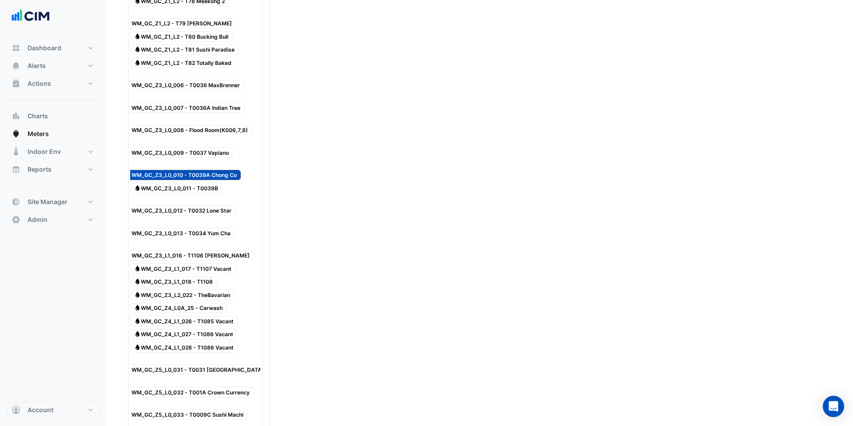
click at [227, 170] on span "Water WM_GC_Z3_L0_010 - T0039A Chong Co" at bounding box center [181, 175] width 120 height 11
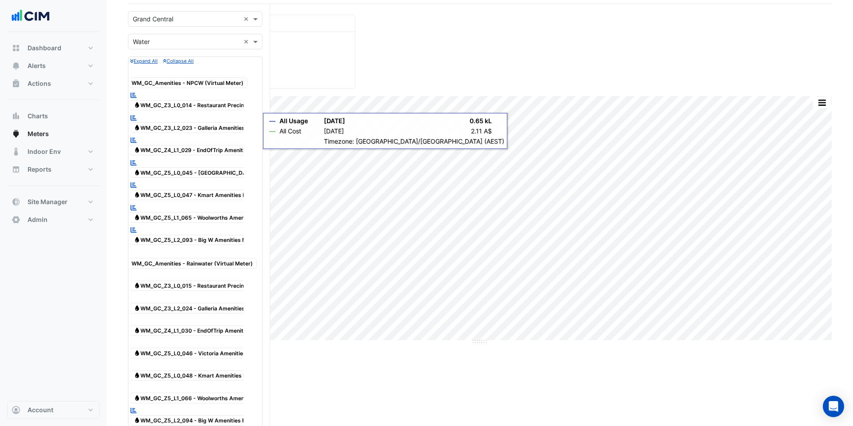
scroll to position [0, 0]
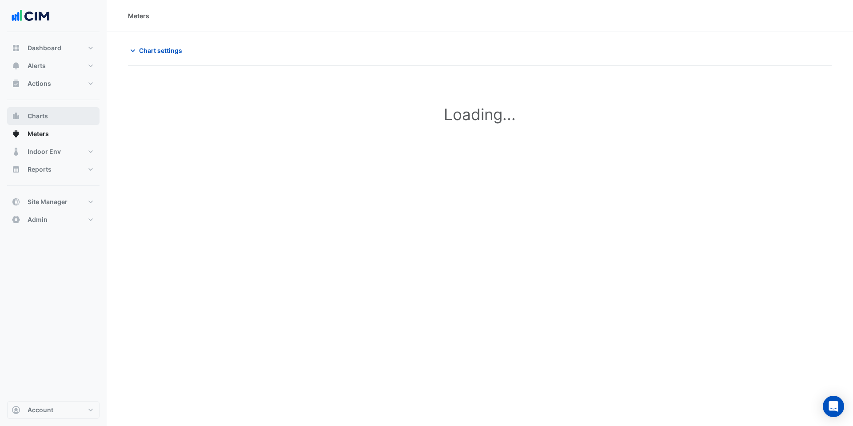
click at [48, 116] on button "Charts" at bounding box center [53, 116] width 92 height 18
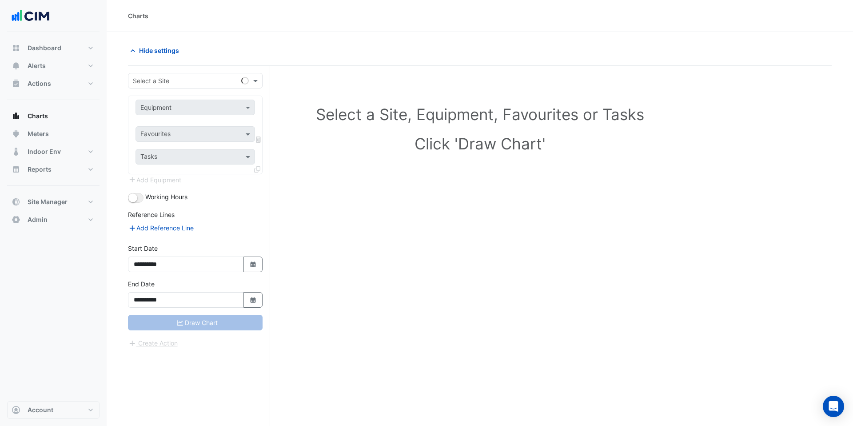
click at [161, 83] on input "text" at bounding box center [186, 80] width 107 height 9
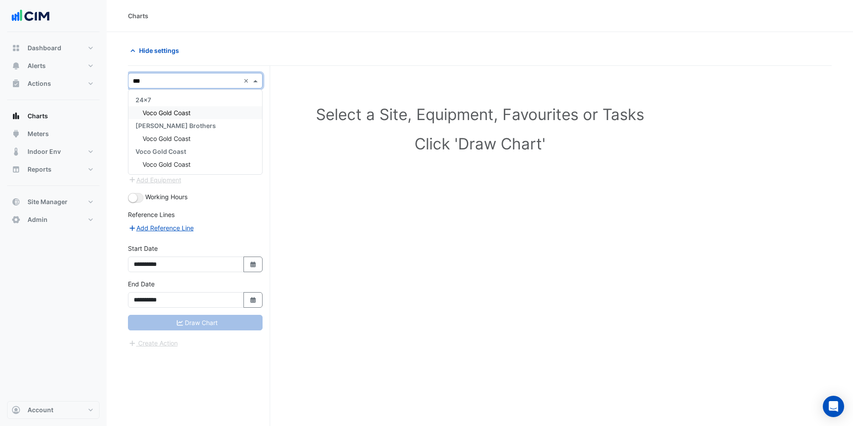
type input "****"
click at [148, 119] on div "Salter Brothers" at bounding box center [195, 125] width 134 height 13
click at [149, 116] on div "Voco Gold Coast" at bounding box center [195, 112] width 134 height 13
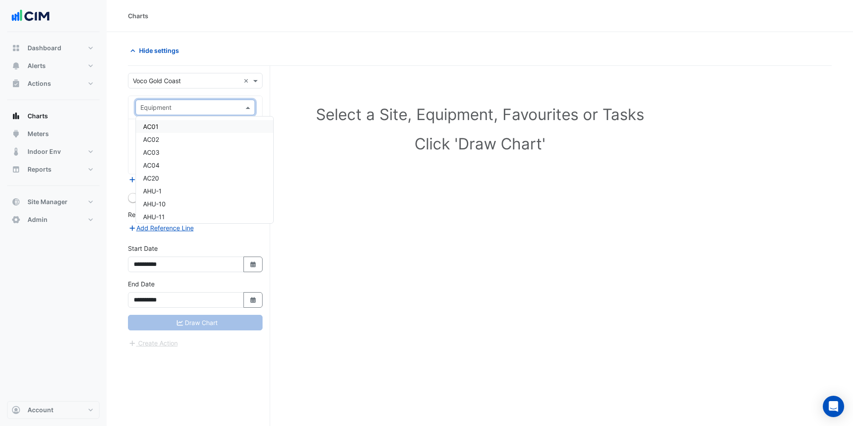
click at [150, 112] on div "Equipment" at bounding box center [196, 108] width 120 height 16
type input "**"
click at [171, 150] on div "CH-3" at bounding box center [195, 152] width 119 height 13
click at [176, 137] on input "text" at bounding box center [185, 134] width 90 height 9
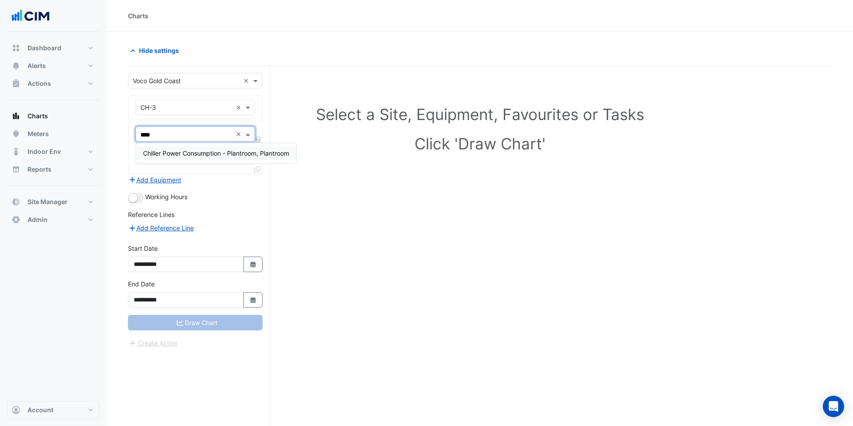
type input "*****"
click at [202, 158] on div "Chiller Power Consumption - Plantroom, Plantroom" at bounding box center [216, 153] width 160 height 13
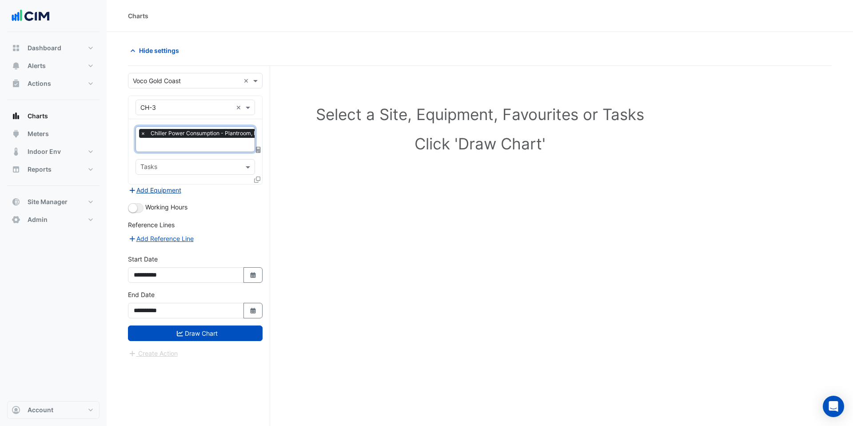
click at [166, 190] on button "Add Equipment" at bounding box center [155, 190] width 54 height 10
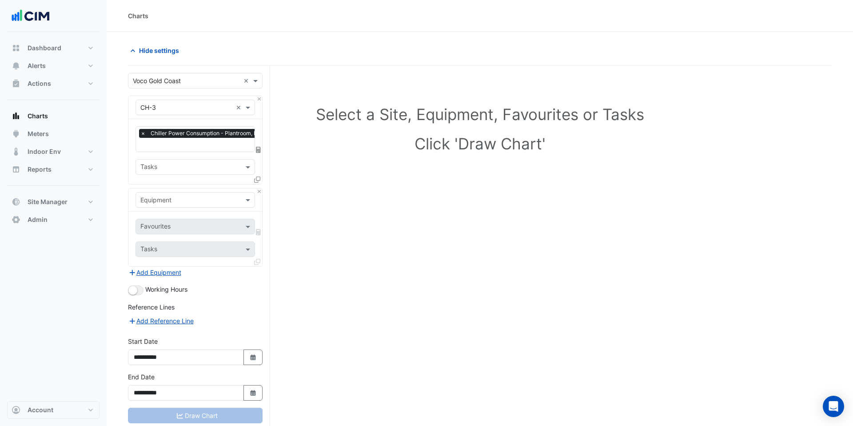
click at [166, 197] on input "text" at bounding box center [186, 199] width 92 height 9
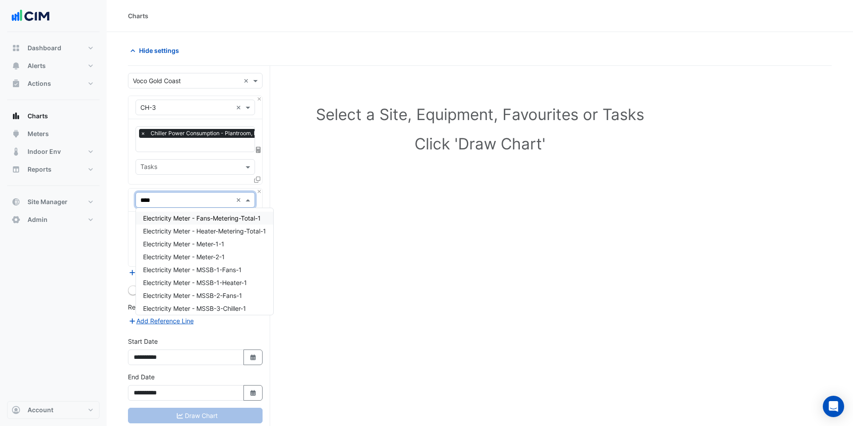
type input "*****"
click at [200, 307] on span "Electricity Meter - MSSB-3-Chiller-1" at bounding box center [194, 308] width 103 height 8
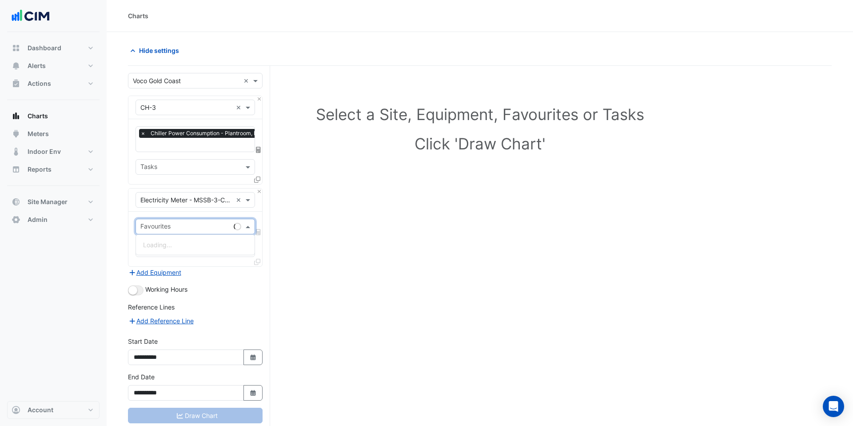
click at [185, 228] on input "text" at bounding box center [185, 227] width 90 height 9
click at [189, 242] on span "Active Energy Final Substituted - Export" at bounding box center [201, 245] width 116 height 8
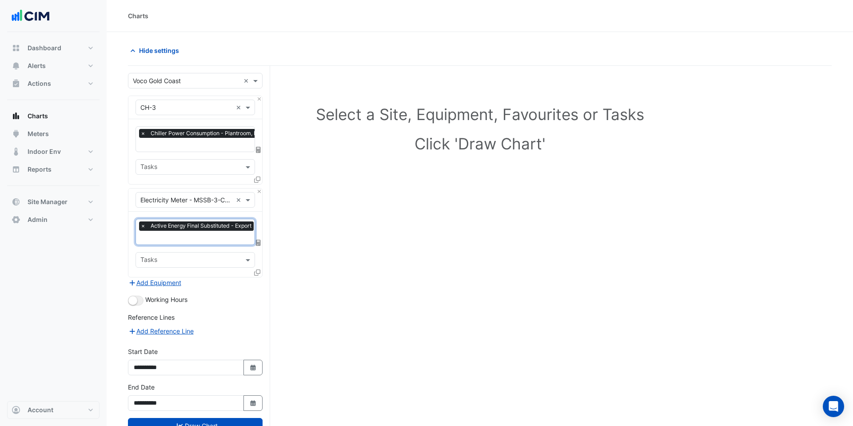
click at [259, 177] on icon at bounding box center [257, 179] width 6 height 6
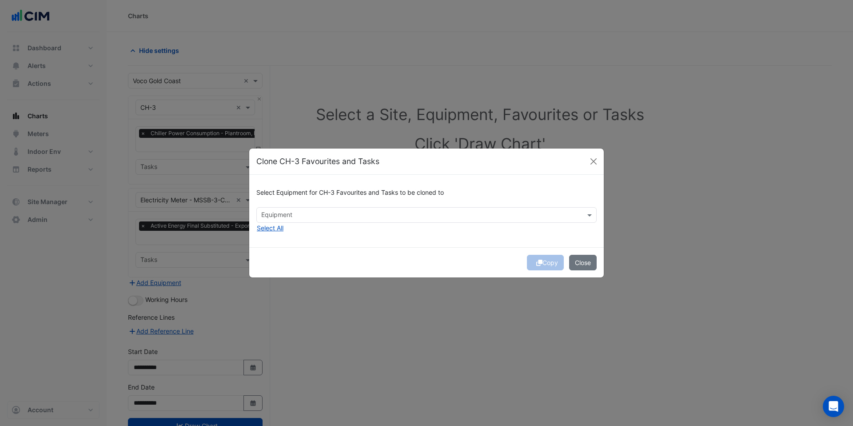
click at [280, 216] on input "text" at bounding box center [421, 215] width 320 height 9
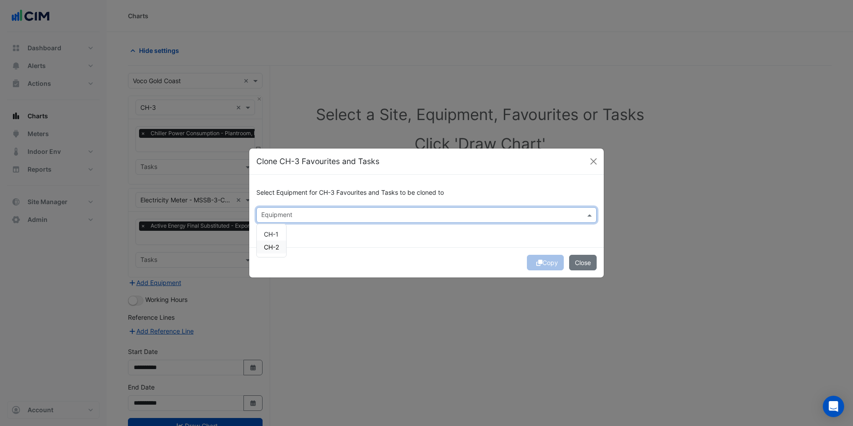
click at [277, 243] on span "CH-2" at bounding box center [271, 247] width 15 height 8
click at [279, 234] on div "CH-1" at bounding box center [271, 233] width 29 height 13
click at [439, 261] on div "Copy Close" at bounding box center [426, 262] width 355 height 30
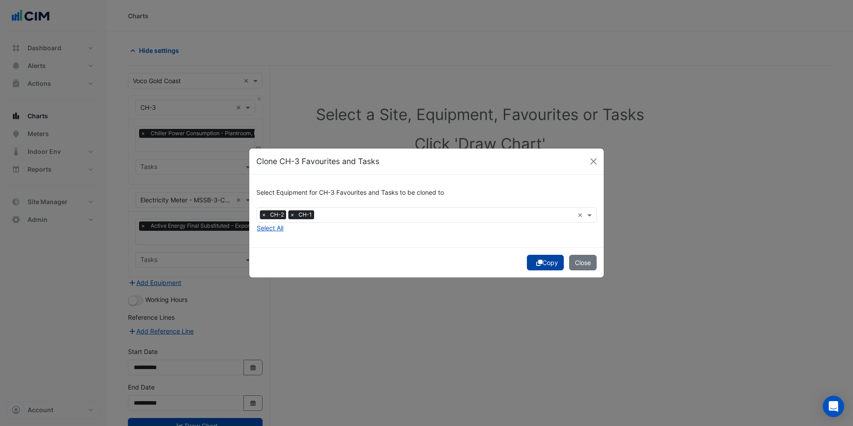
click at [543, 264] on button "Copy" at bounding box center [545, 263] width 37 height 16
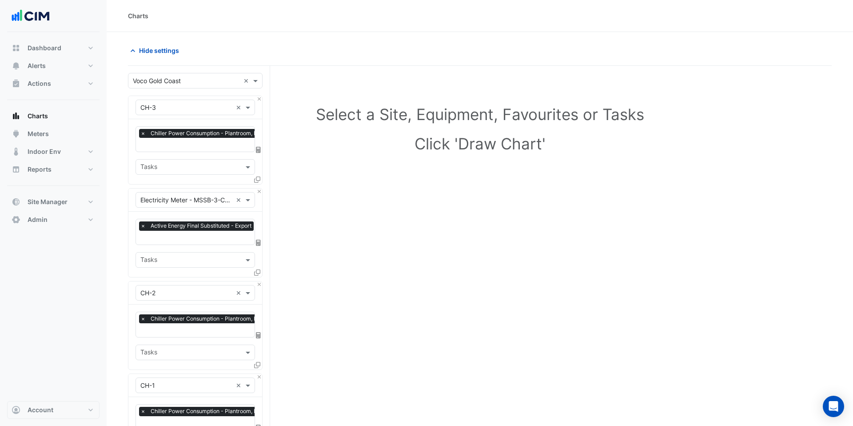
scroll to position [214, 0]
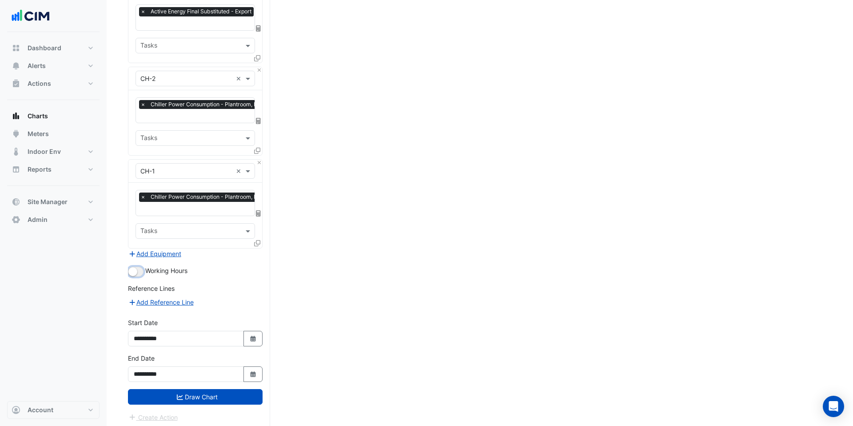
click at [138, 271] on button "button" at bounding box center [136, 272] width 16 height 10
click at [244, 396] on button "Draw Chart" at bounding box center [195, 397] width 135 height 16
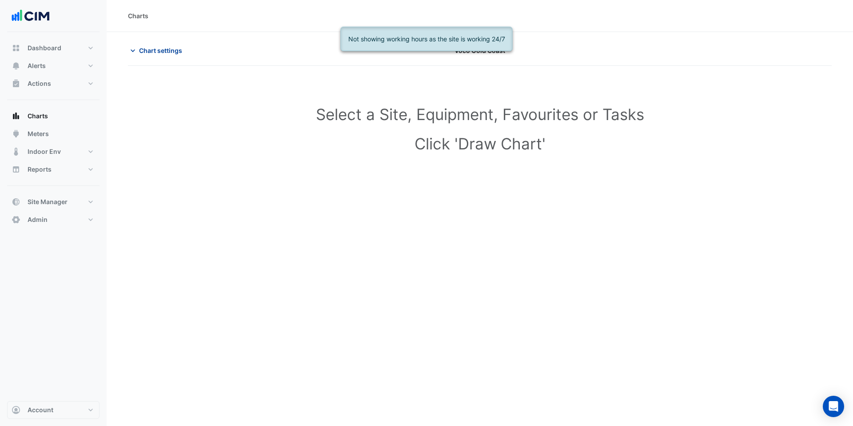
click at [154, 53] on span "Chart settings" at bounding box center [160, 50] width 43 height 9
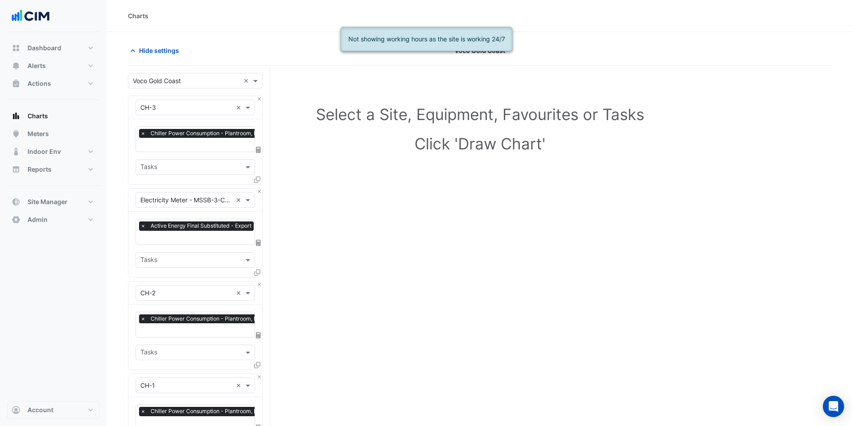
scroll to position [214, 0]
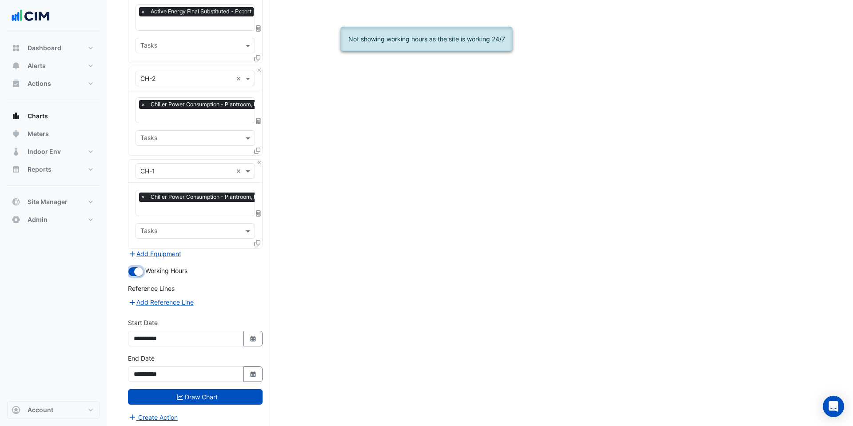
click at [138, 269] on small "button" at bounding box center [138, 271] width 9 height 9
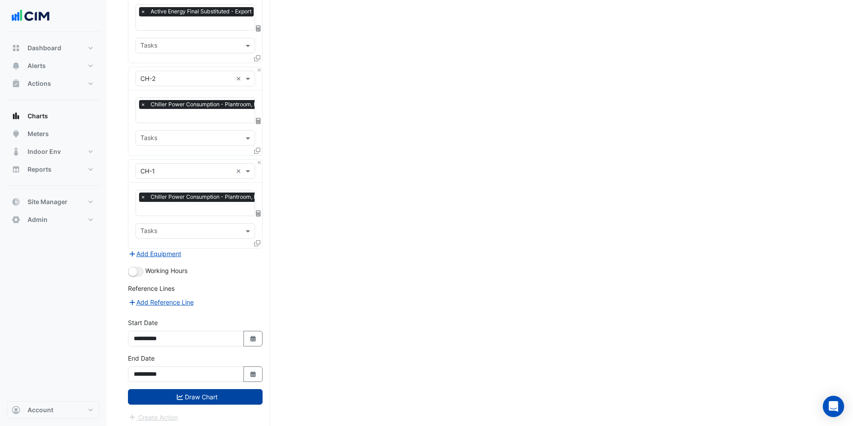
click at [202, 391] on button "Draw Chart" at bounding box center [195, 397] width 135 height 16
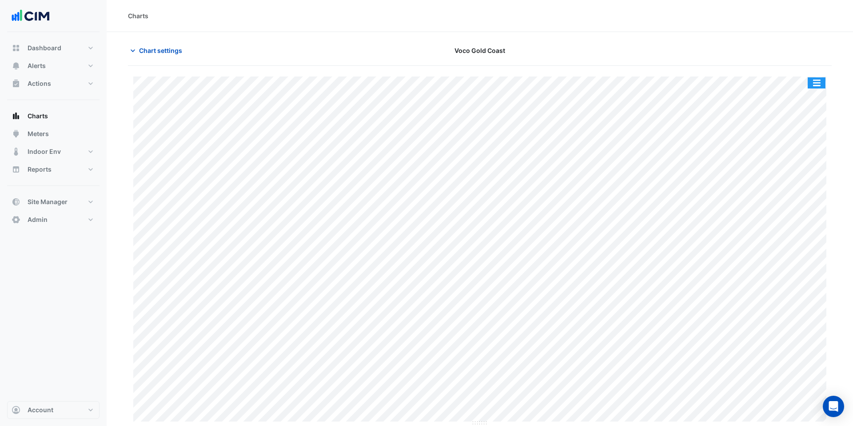
click at [819, 84] on button "button" at bounding box center [817, 82] width 18 height 11
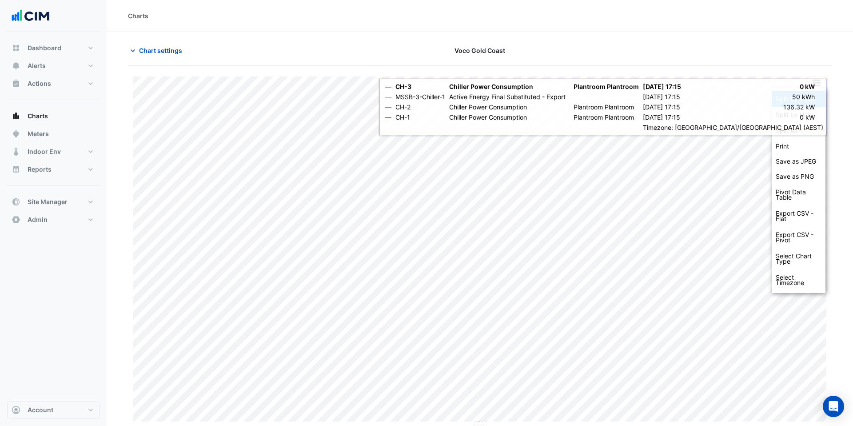
click at [800, 105] on div "Split by Equip" at bounding box center [798, 99] width 53 height 16
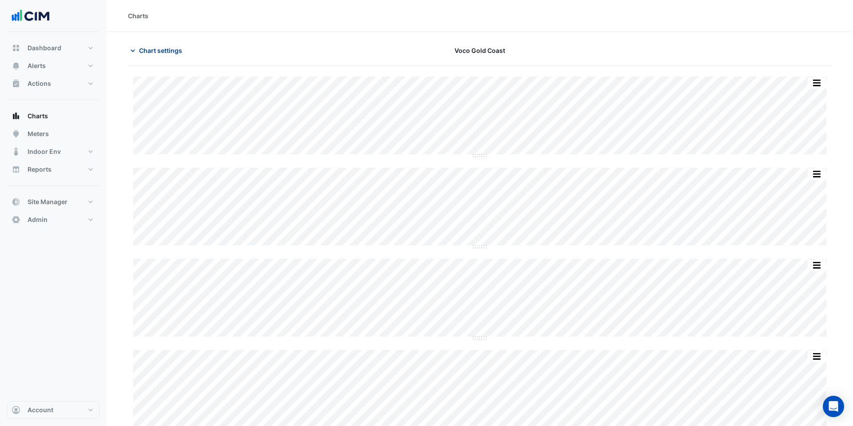
click at [172, 50] on span "Chart settings" at bounding box center [160, 50] width 43 height 9
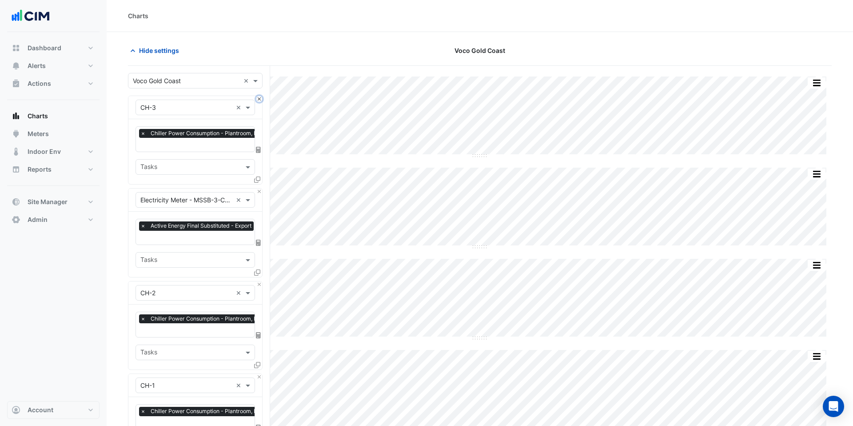
click at [260, 98] on button "Close" at bounding box center [259, 99] width 6 height 6
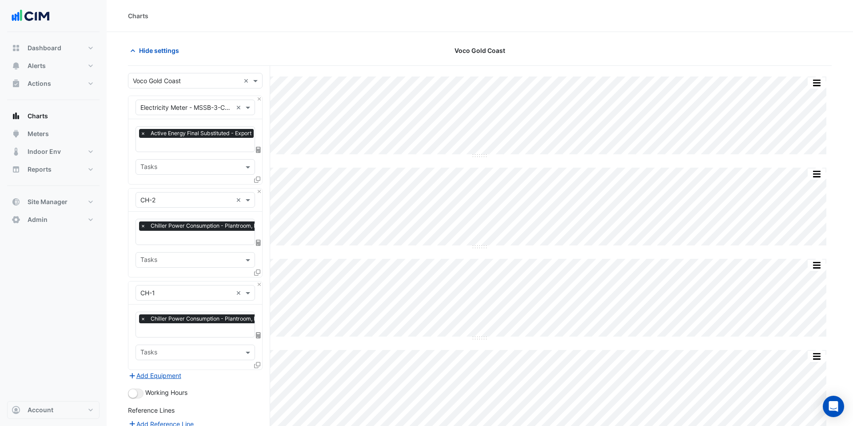
scroll to position [122, 0]
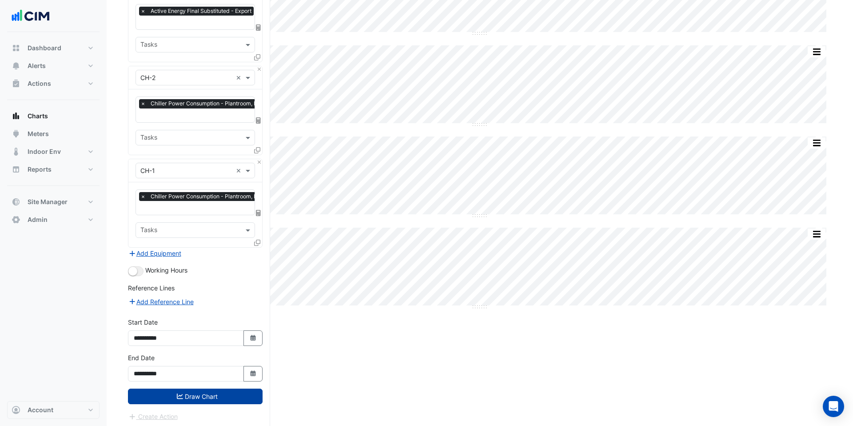
click at [193, 392] on button "Draw Chart" at bounding box center [195, 396] width 135 height 16
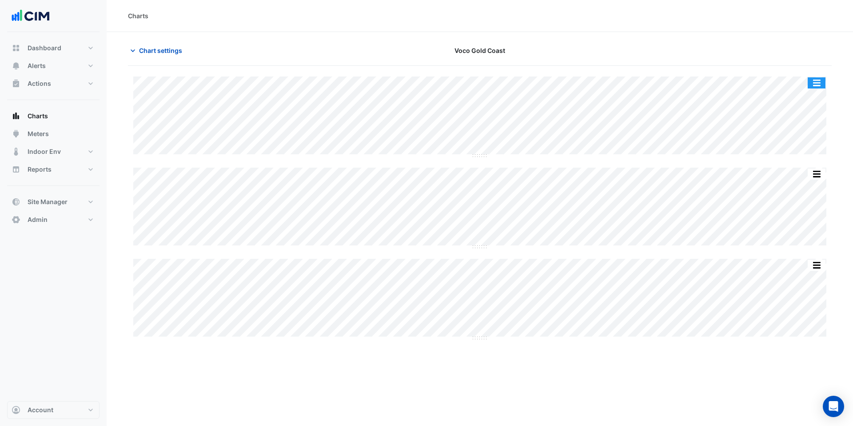
click at [821, 79] on button "button" at bounding box center [817, 82] width 18 height 11
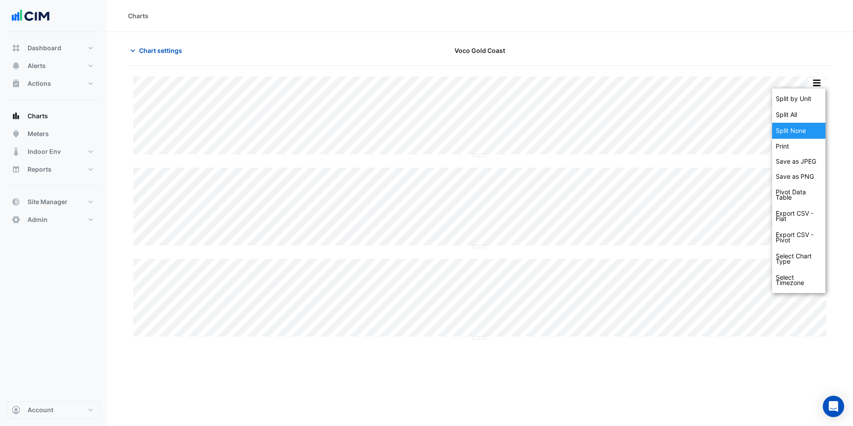
click at [804, 132] on div "Split None" at bounding box center [798, 131] width 53 height 16
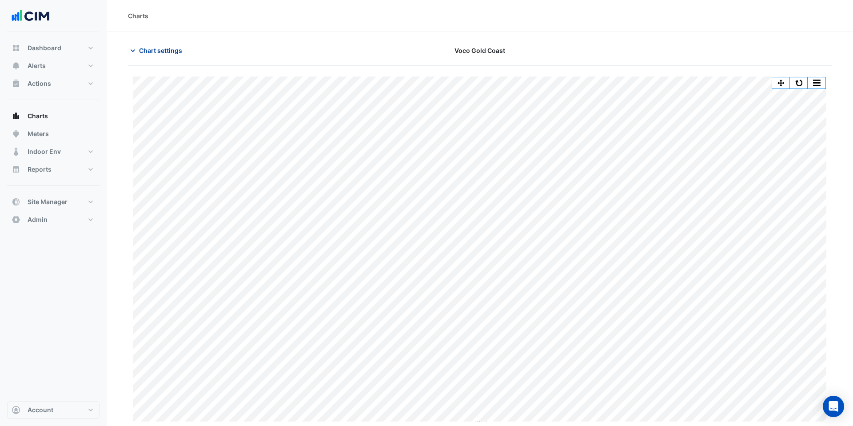
click at [159, 55] on button "Chart settings" at bounding box center [158, 51] width 60 height 16
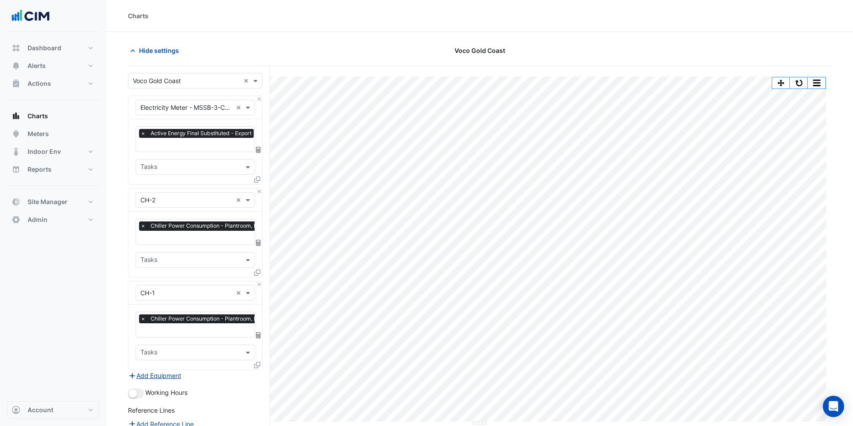
click at [172, 371] on button "Add Equipment" at bounding box center [155, 375] width 54 height 10
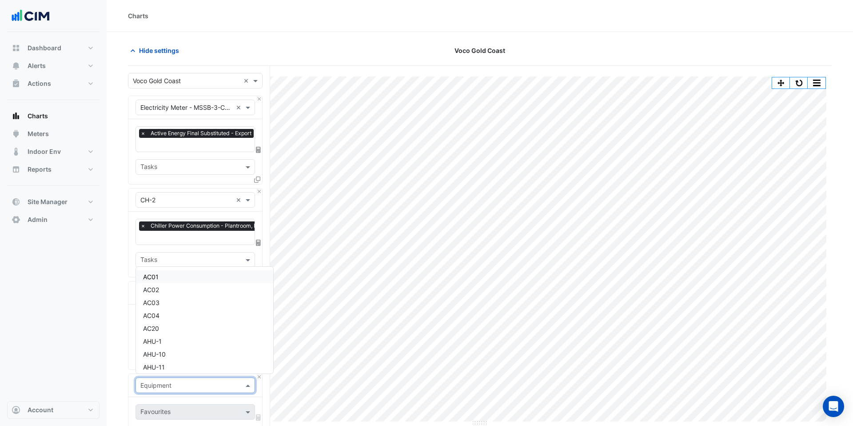
click at [176, 383] on input "text" at bounding box center [186, 385] width 92 height 9
type input "**"
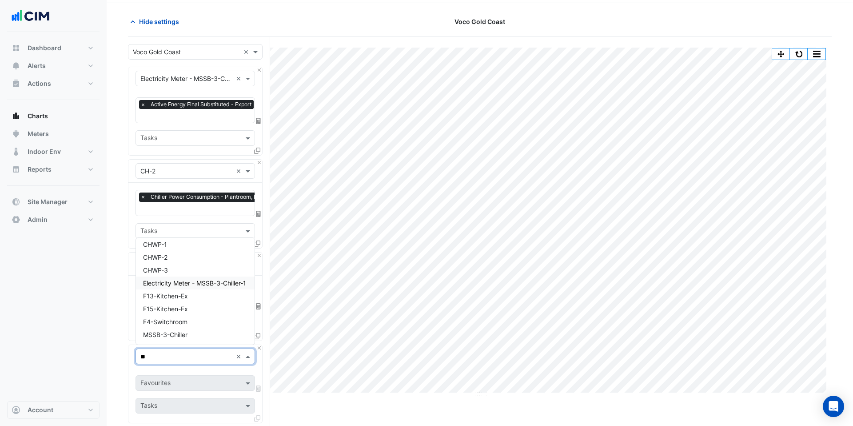
scroll to position [31, 0]
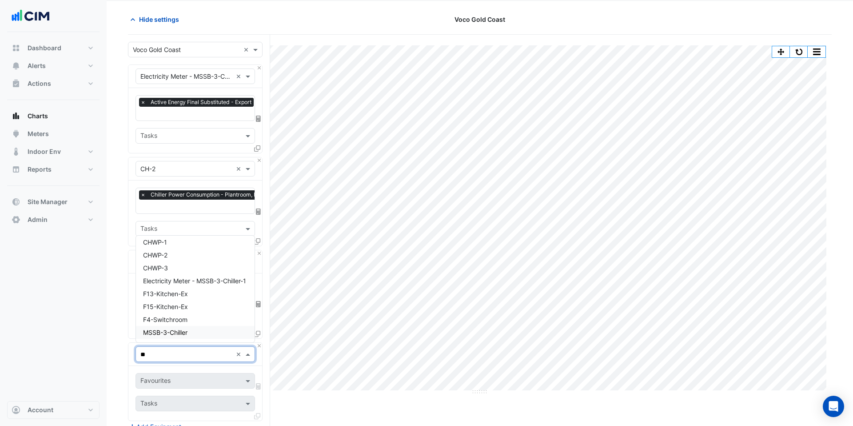
click at [192, 335] on div "MSSB-3-Chiller" at bounding box center [195, 332] width 119 height 13
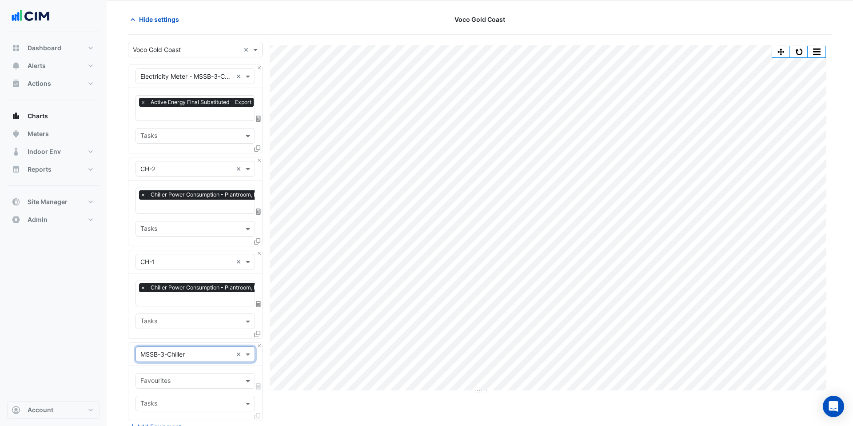
click at [202, 380] on input "text" at bounding box center [190, 381] width 100 height 9
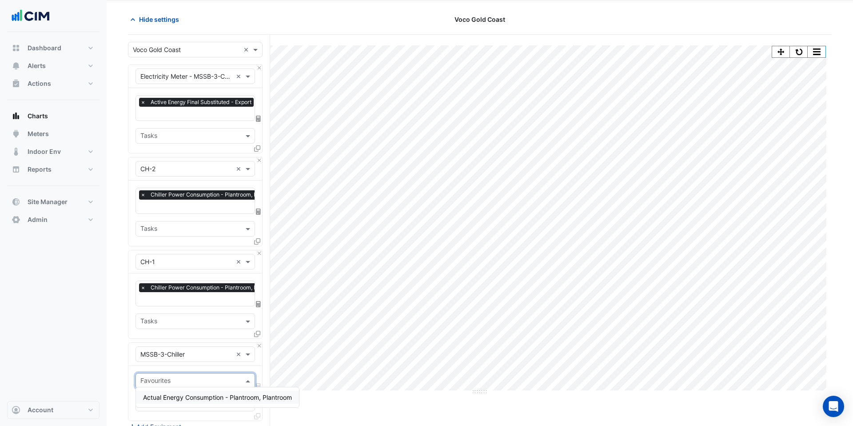
click at [210, 396] on span "Actual Energy Consumption - Plantroom, Plantroom" at bounding box center [217, 397] width 149 height 8
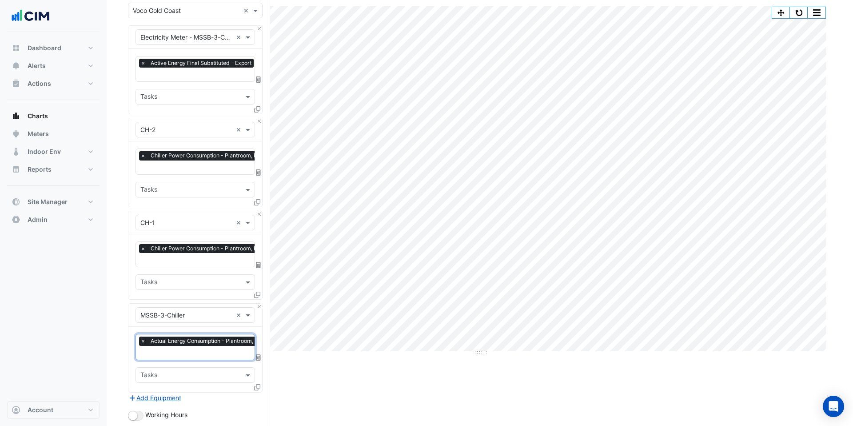
scroll to position [183, 0]
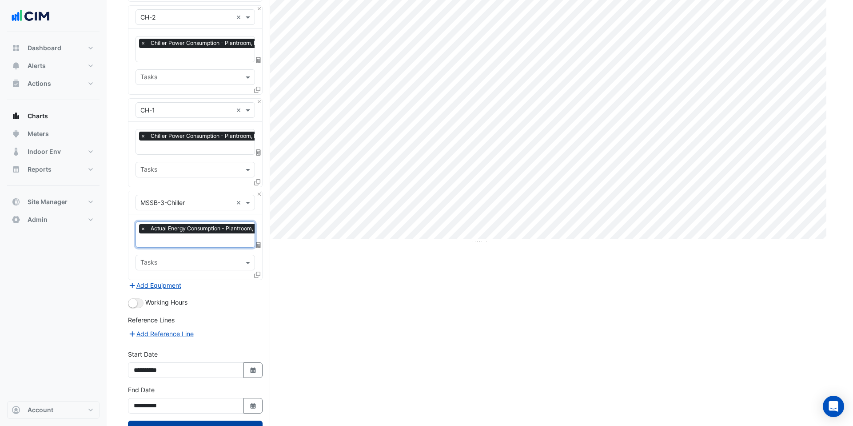
click at [187, 420] on button "Draw Chart" at bounding box center [195, 428] width 135 height 16
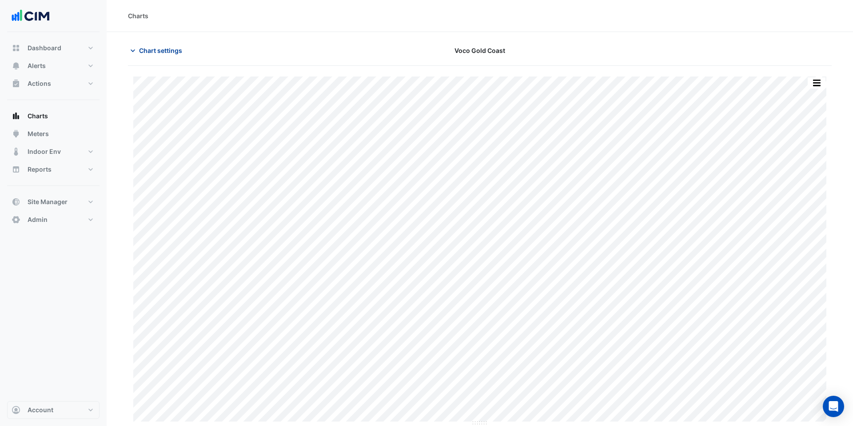
click at [163, 49] on span "Chart settings" at bounding box center [160, 50] width 43 height 9
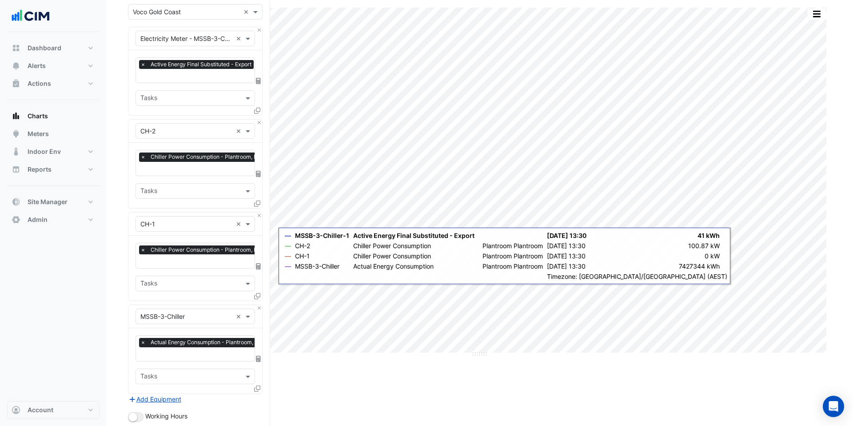
scroll to position [111, 0]
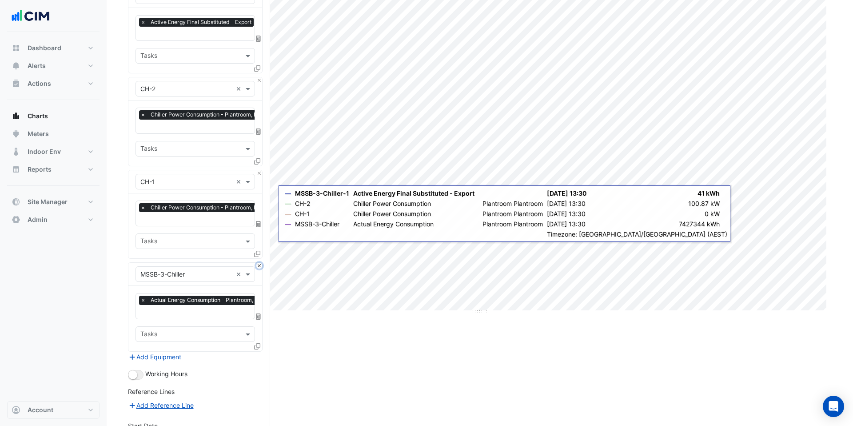
click at [259, 264] on button "Close" at bounding box center [259, 266] width 6 height 6
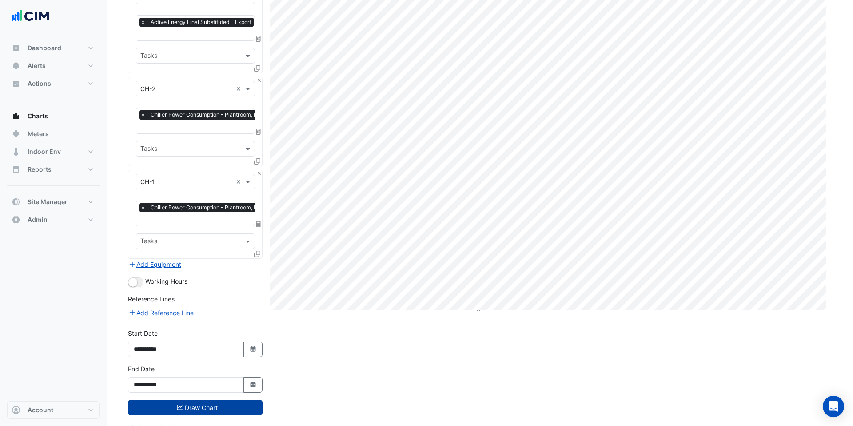
click at [205, 402] on button "Draw Chart" at bounding box center [195, 407] width 135 height 16
